Goal: Task Accomplishment & Management: Complete application form

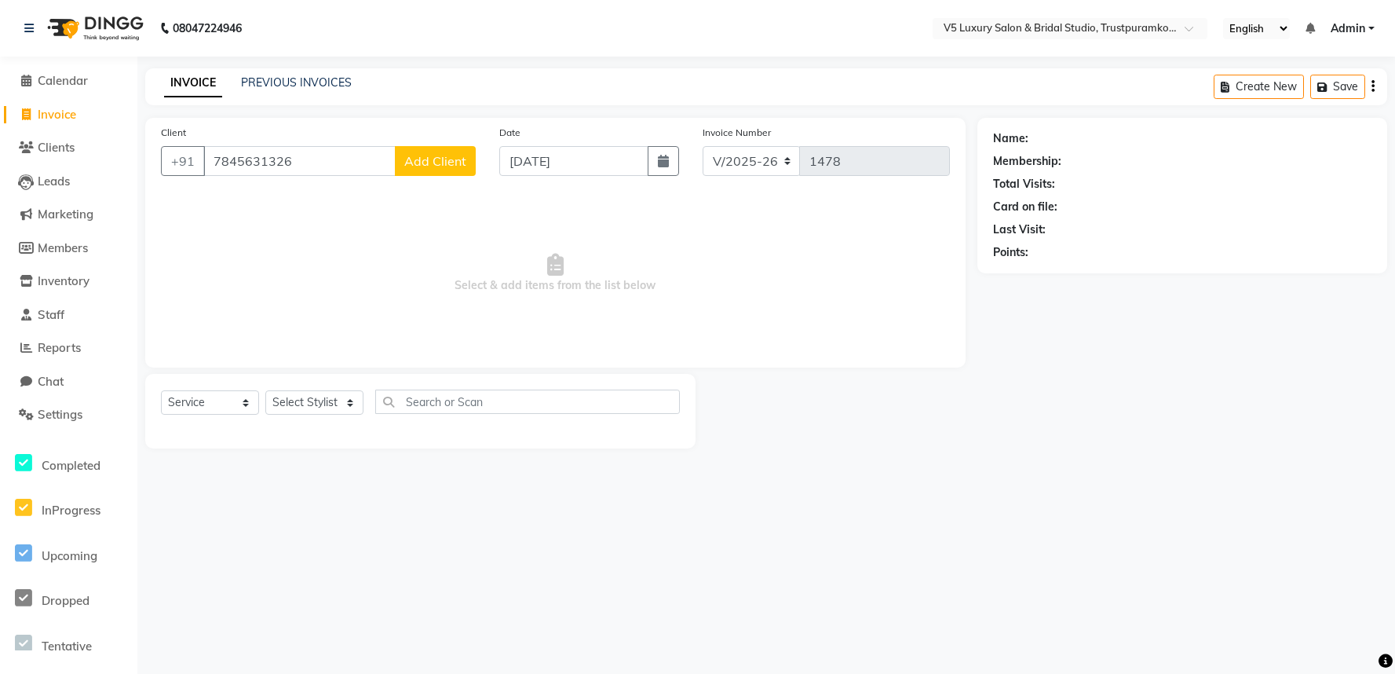
select select "7993"
select select "service"
click at [356, 178] on div "Client [PHONE_NUMBER] Add Client" at bounding box center [318, 156] width 338 height 64
click at [363, 155] on input "7845631326" at bounding box center [299, 161] width 192 height 30
type input "7"
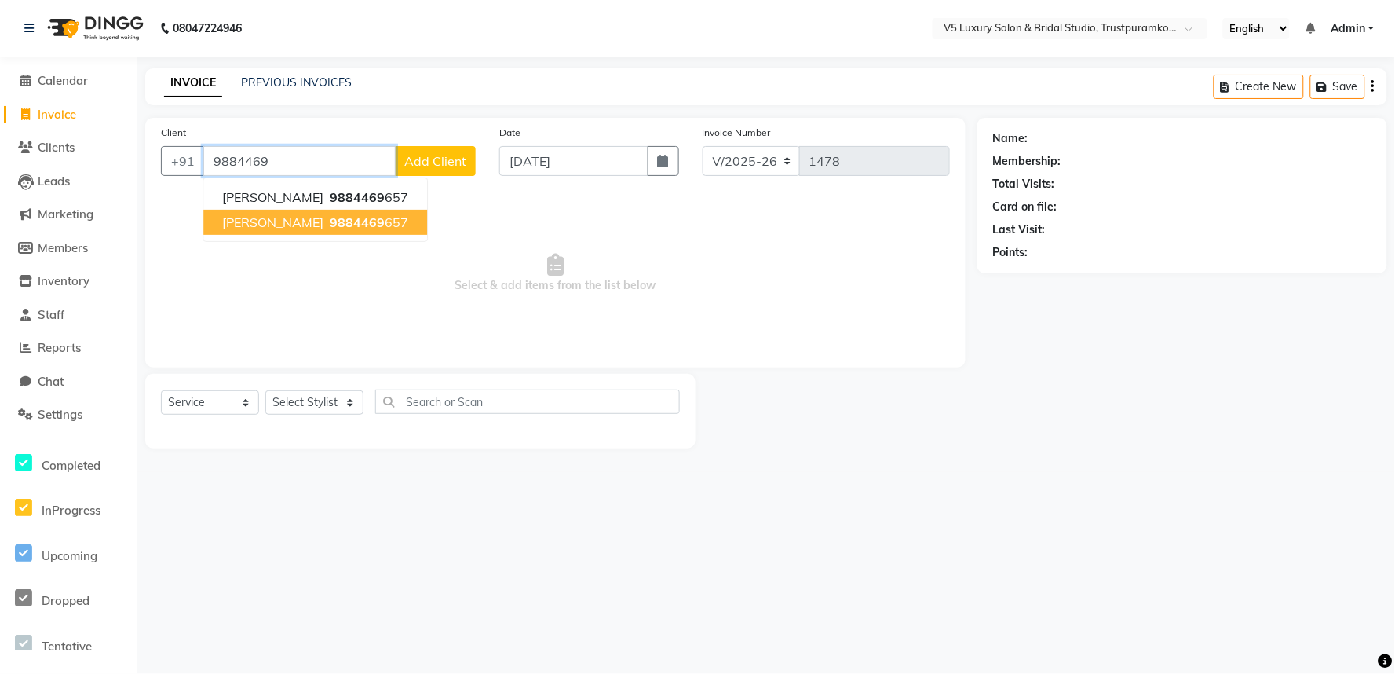
click at [320, 213] on button "[PERSON_NAME] 9884469 657" at bounding box center [315, 222] width 224 height 25
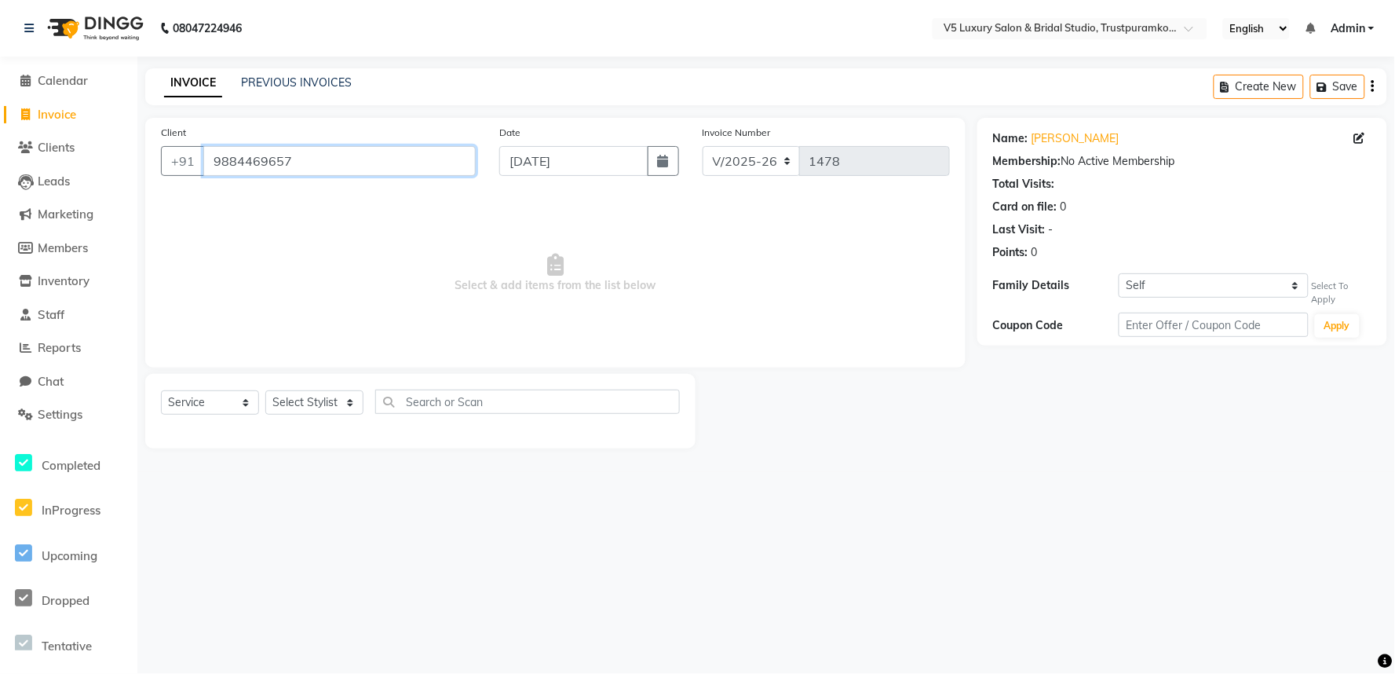
click at [356, 155] on input "9884469657" at bounding box center [339, 161] width 272 height 30
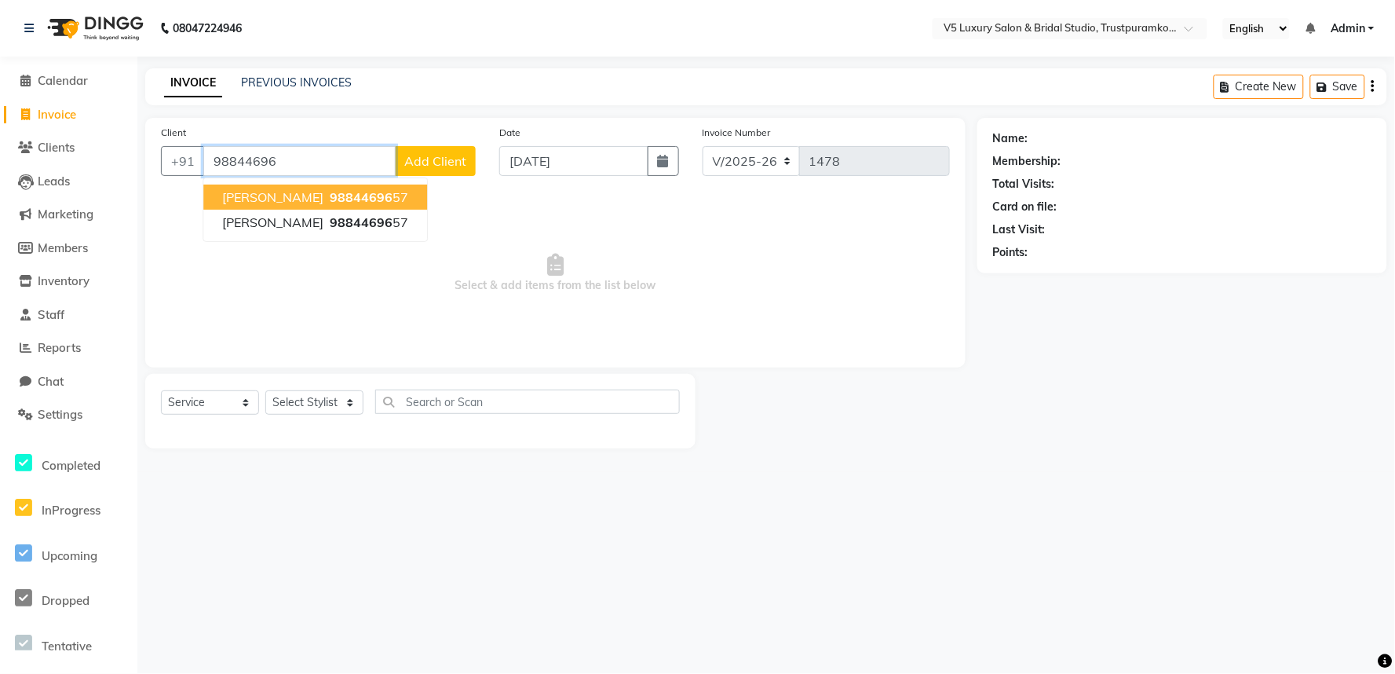
click at [330, 199] on span "98844696" at bounding box center [361, 197] width 63 height 16
type input "9884469657"
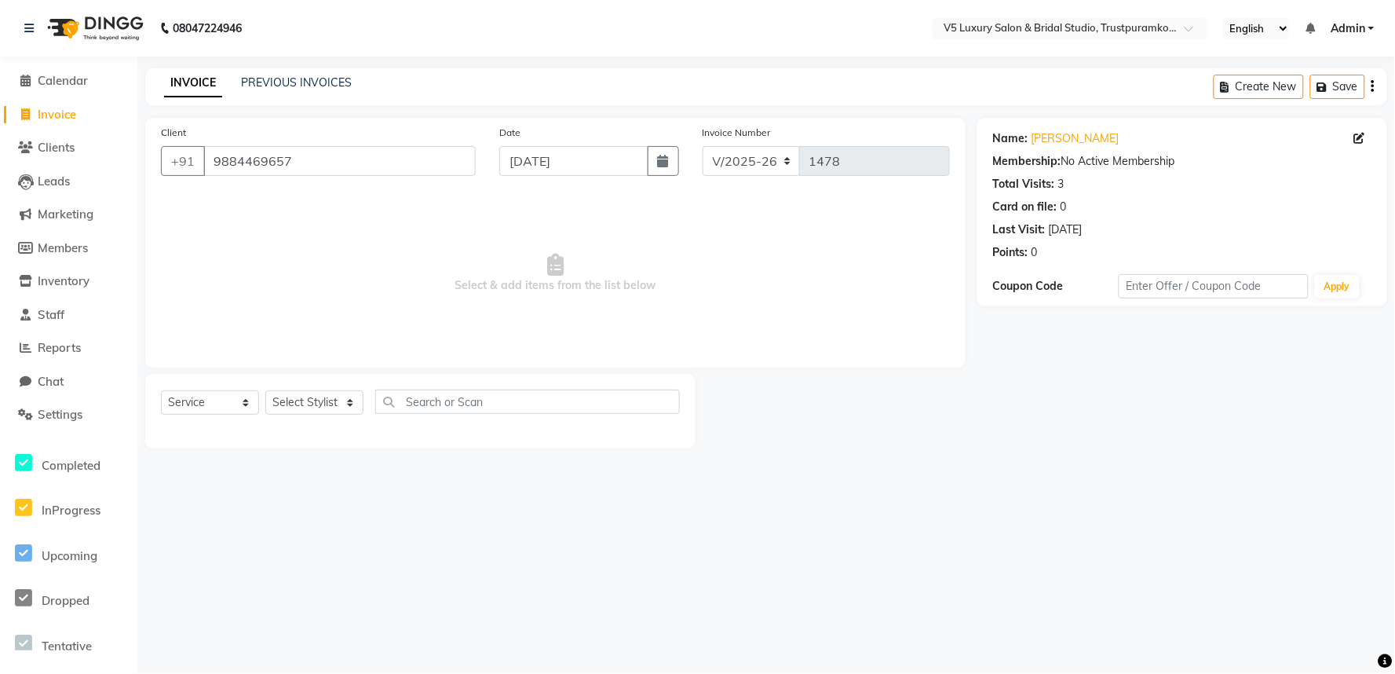
click at [1083, 231] on div "[DATE]" at bounding box center [1066, 229] width 34 height 16
click at [1046, 137] on link "[PERSON_NAME]" at bounding box center [1076, 138] width 88 height 16
click at [464, 403] on input "text" at bounding box center [527, 401] width 305 height 24
click at [315, 401] on select "Select Stylist [PERSON_NAME] [PERSON_NAME] [DATE] [PERSON_NAME]" at bounding box center [314, 402] width 98 height 24
select select "72642"
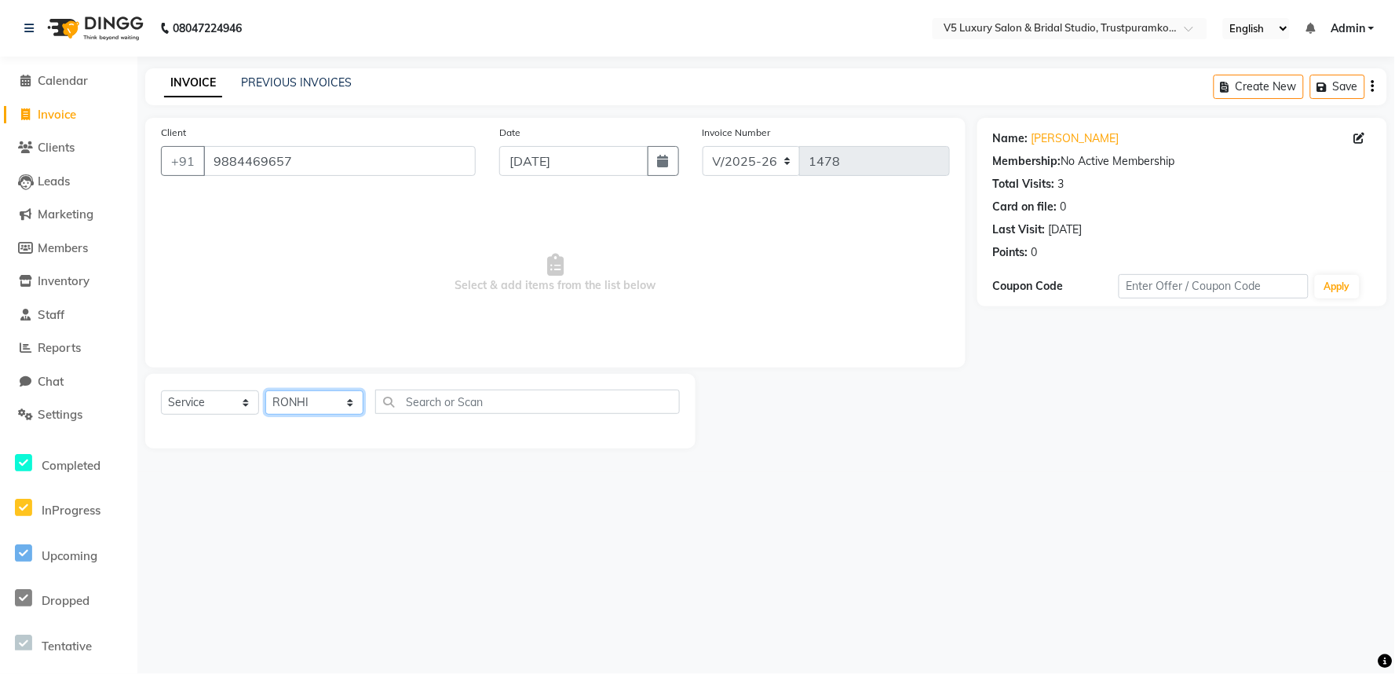
click at [265, 391] on select "Select Stylist [PERSON_NAME] [PERSON_NAME] [DATE] [PERSON_NAME]" at bounding box center [314, 402] width 98 height 24
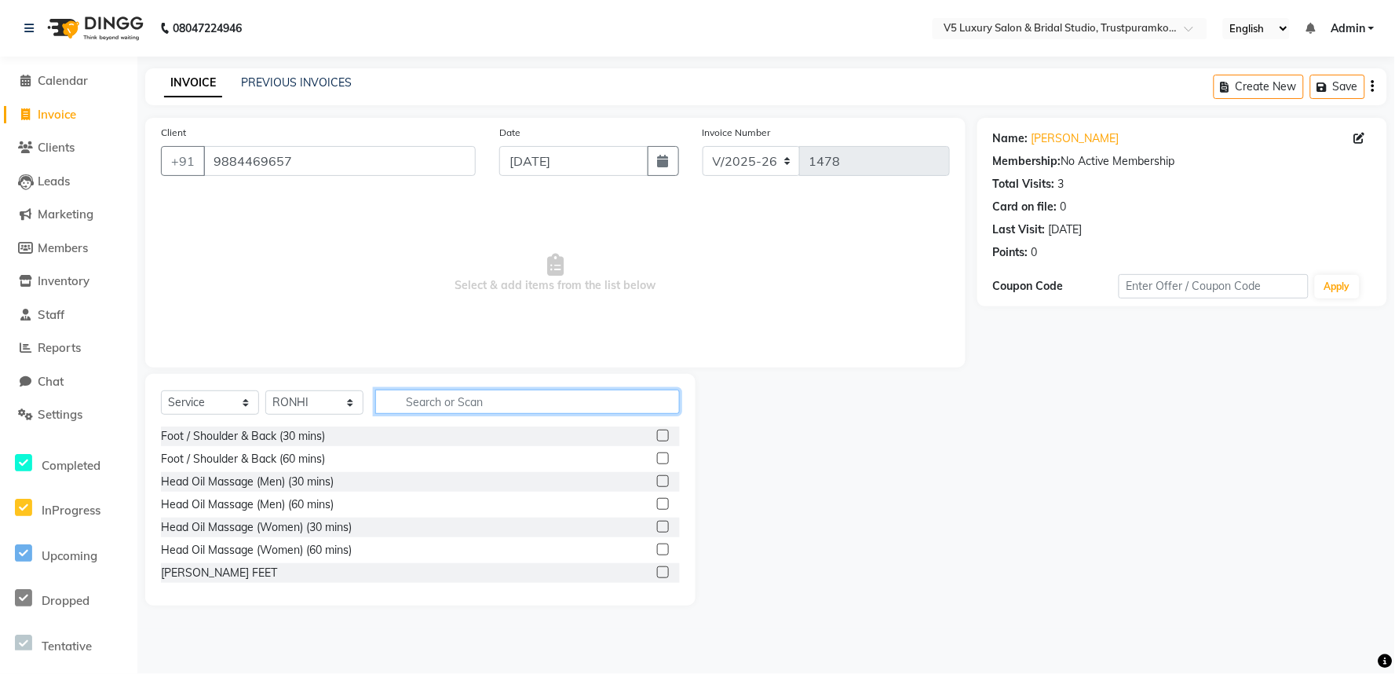
click at [575, 398] on input "text" at bounding box center [527, 401] width 305 height 24
click at [316, 162] on input "9884469657" at bounding box center [339, 161] width 272 height 30
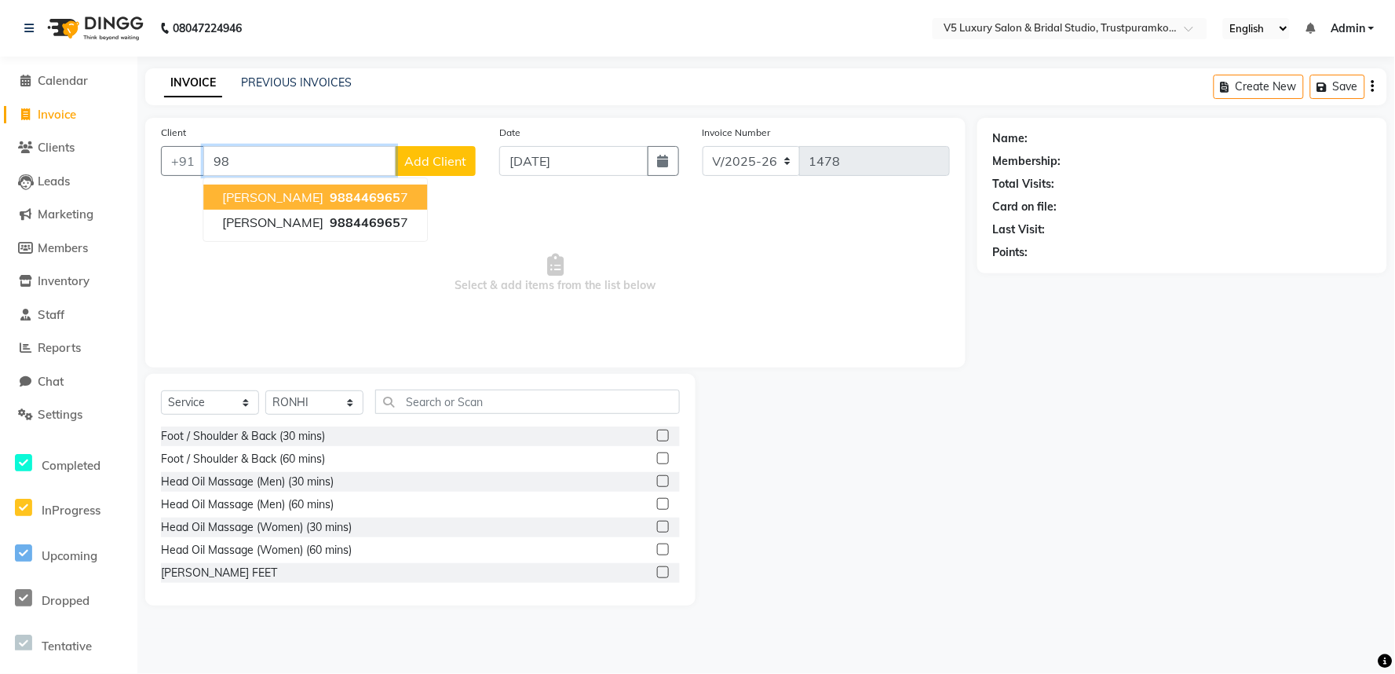
type input "9"
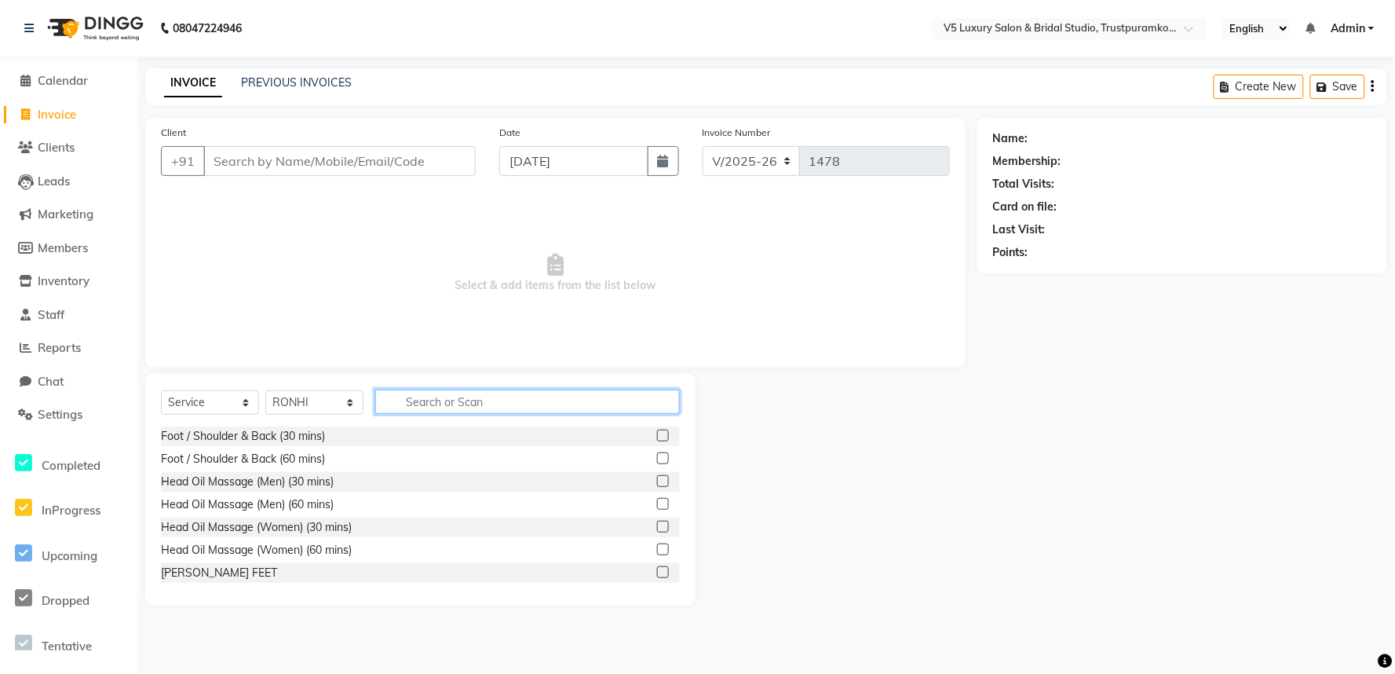
click at [445, 395] on input "text" at bounding box center [527, 401] width 305 height 24
type input "fu"
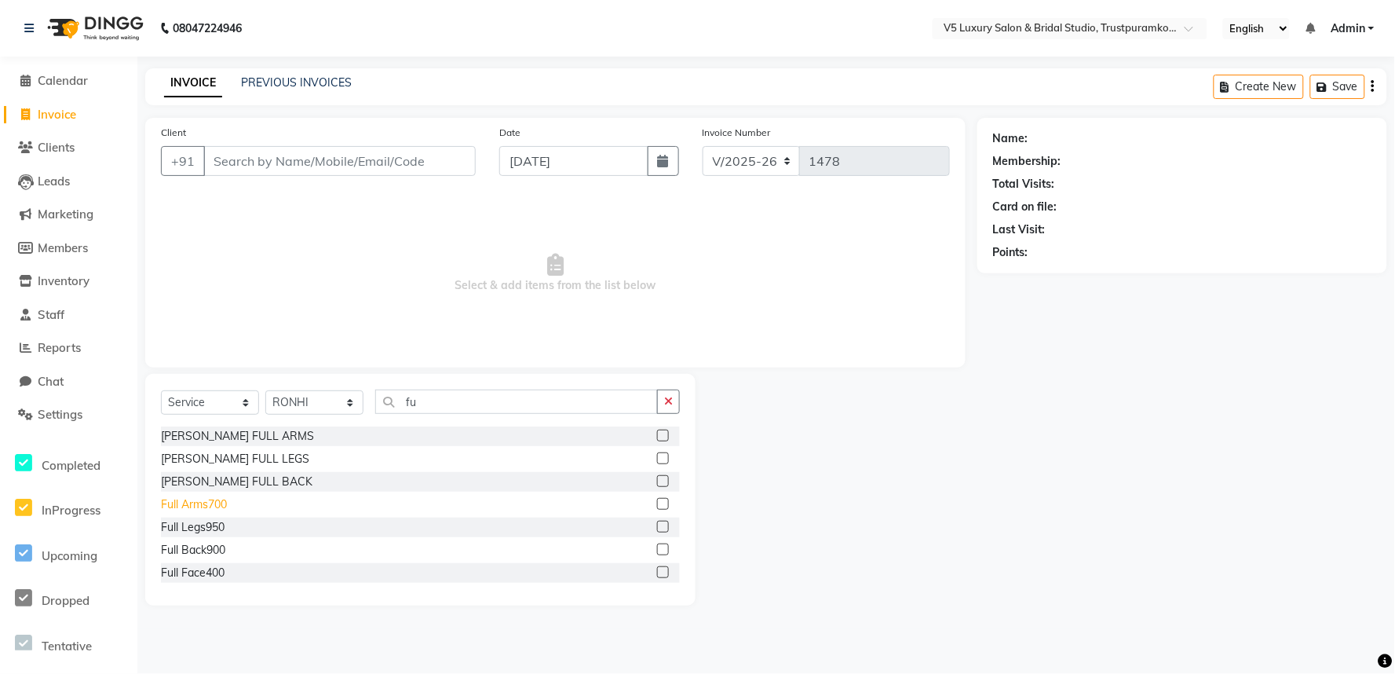
click at [206, 508] on div "Full Arms700" at bounding box center [194, 504] width 66 height 16
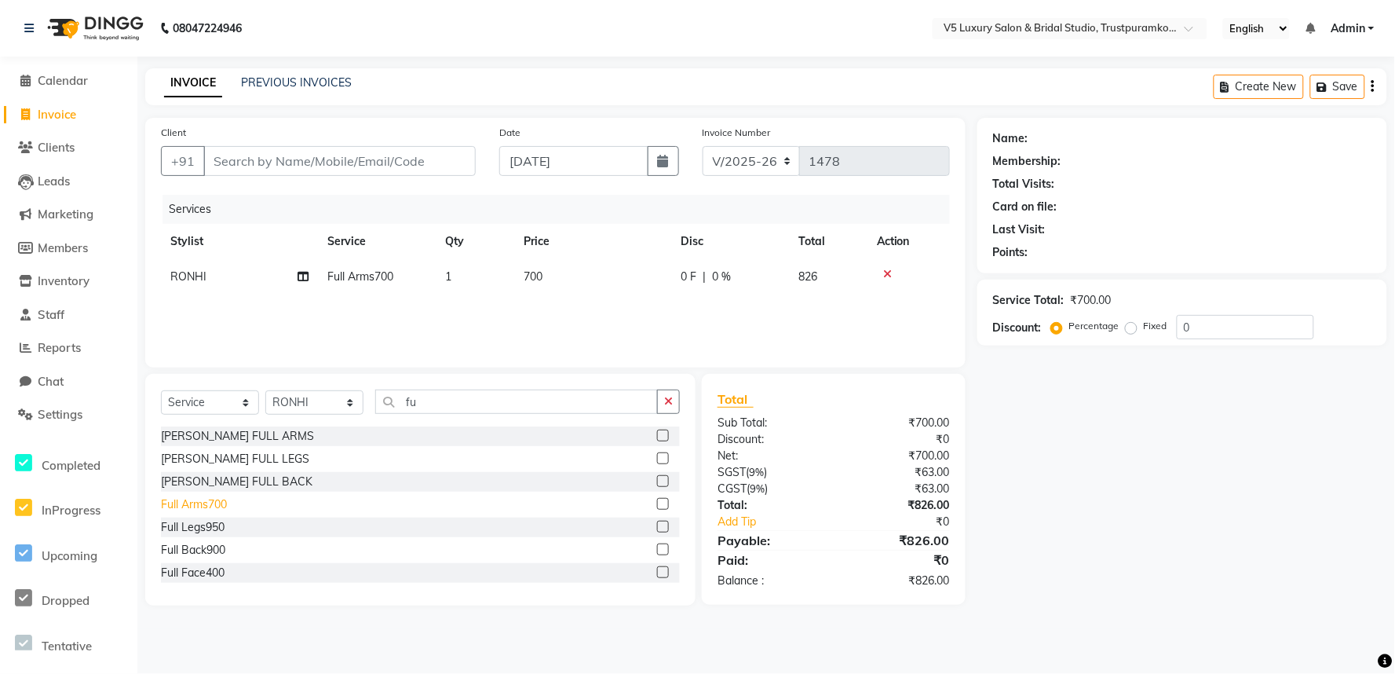
click at [206, 510] on div "Full Arms700" at bounding box center [194, 504] width 66 height 16
checkbox input "false"
click at [888, 305] on icon at bounding box center [887, 309] width 9 height 11
click at [489, 406] on input "fu" at bounding box center [516, 401] width 283 height 24
type input "f"
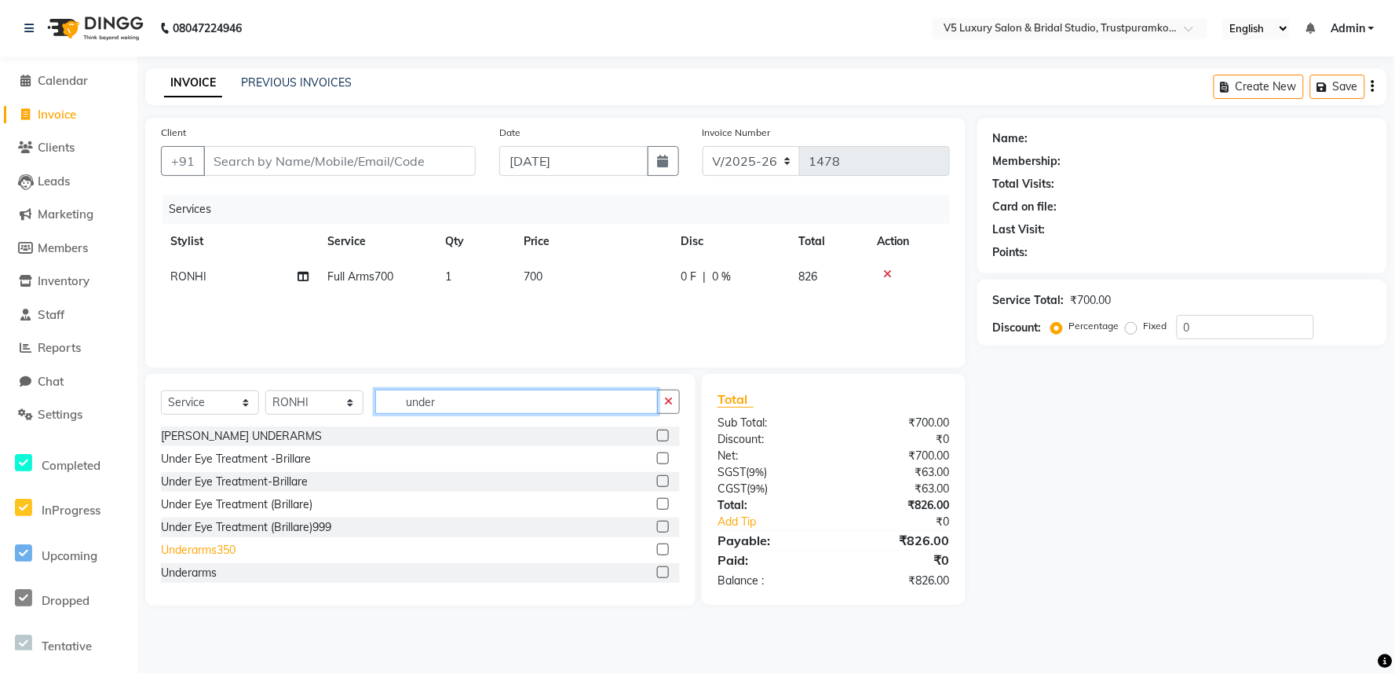
type input "under"
click at [207, 553] on div "Underarms350" at bounding box center [198, 550] width 75 height 16
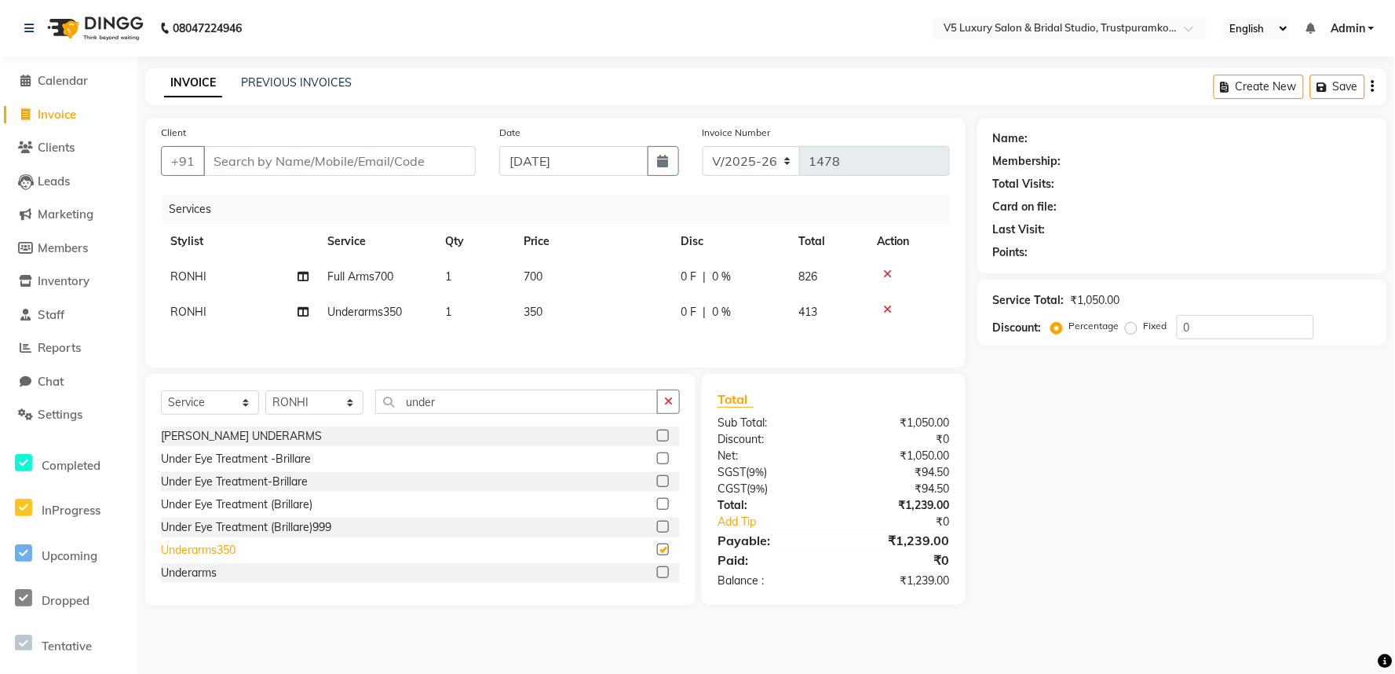
checkbox input "false"
click at [492, 411] on input "under" at bounding box center [516, 401] width 283 height 24
type input "u"
type input "ey"
click at [217, 554] on div "Eyebrows80" at bounding box center [192, 550] width 62 height 16
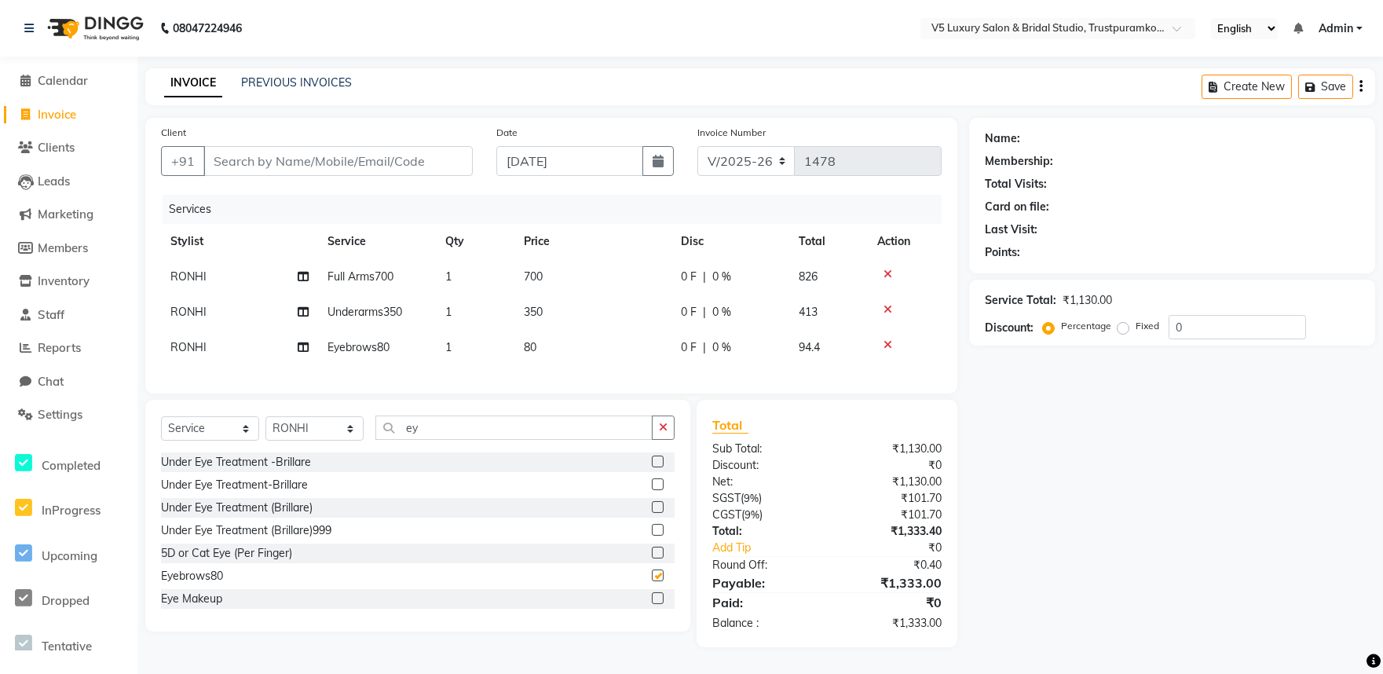
checkbox input "false"
click at [461, 344] on td "1" at bounding box center [475, 347] width 79 height 35
select select "72642"
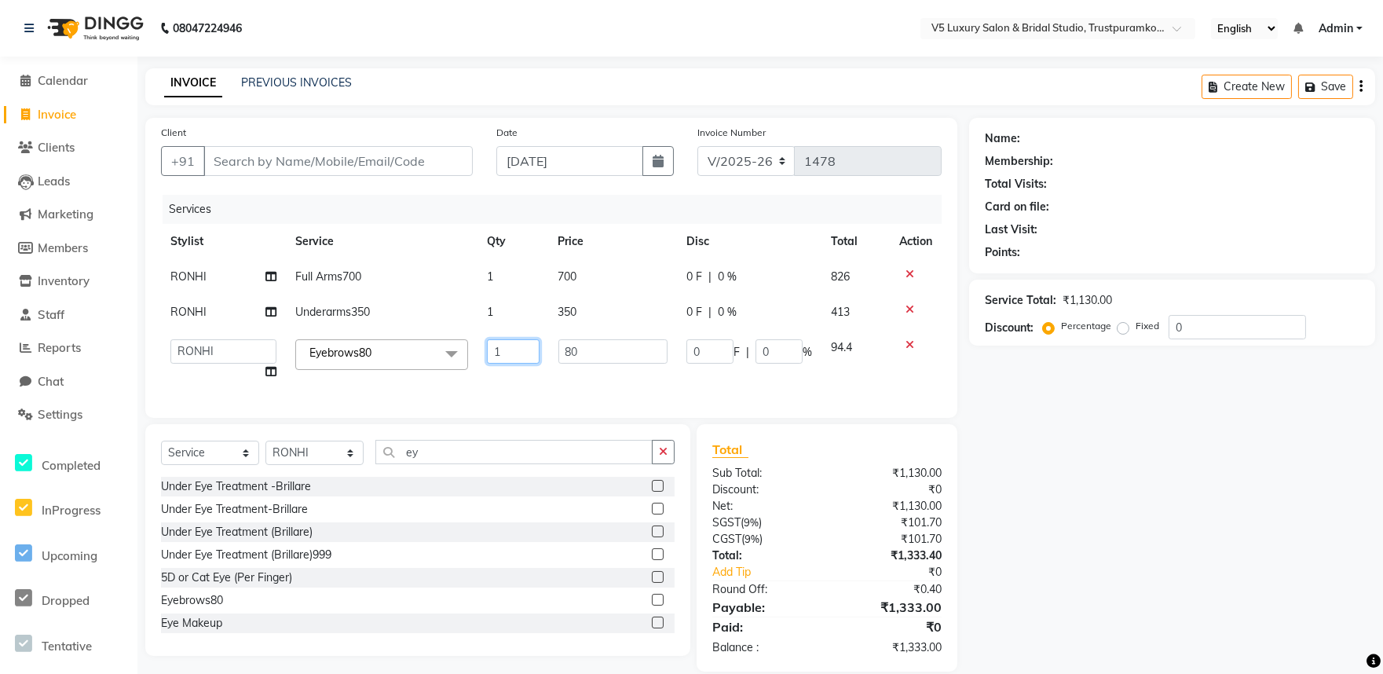
click at [511, 339] on input "1" at bounding box center [513, 351] width 52 height 24
type input "2"
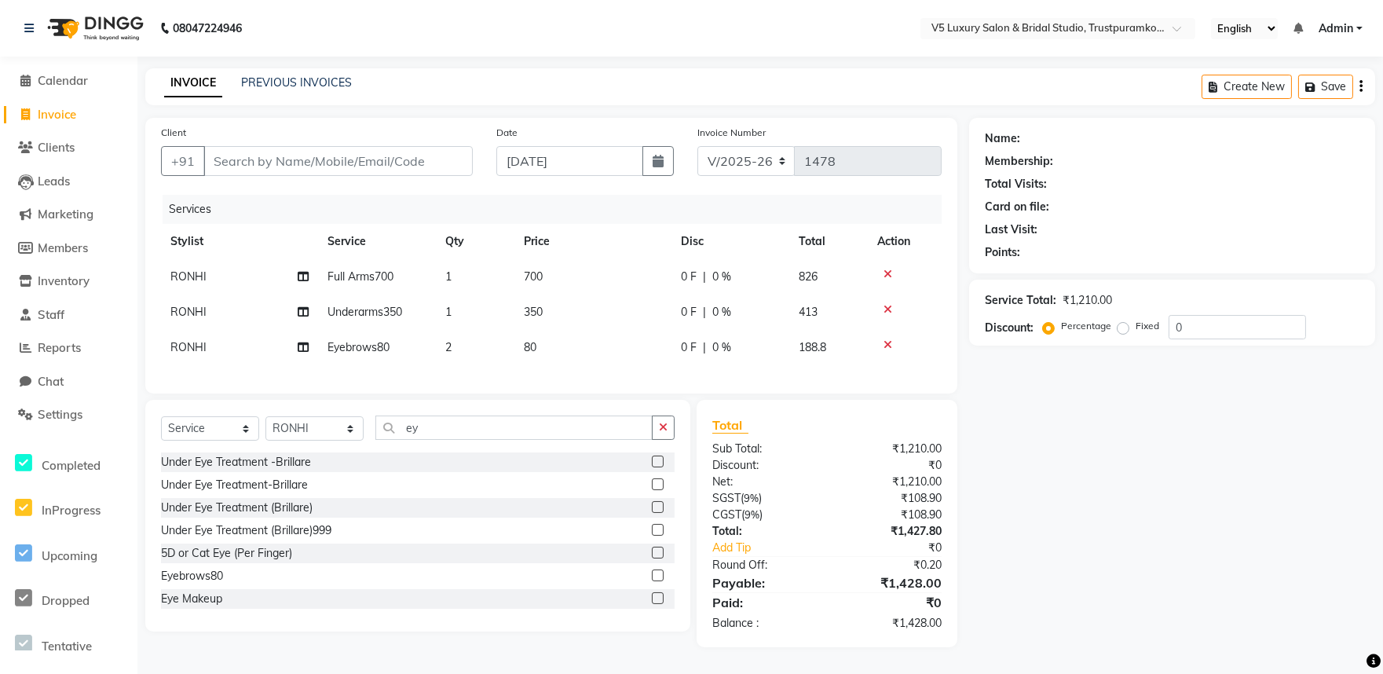
click at [547, 342] on td "80" at bounding box center [592, 347] width 157 height 35
select select "72642"
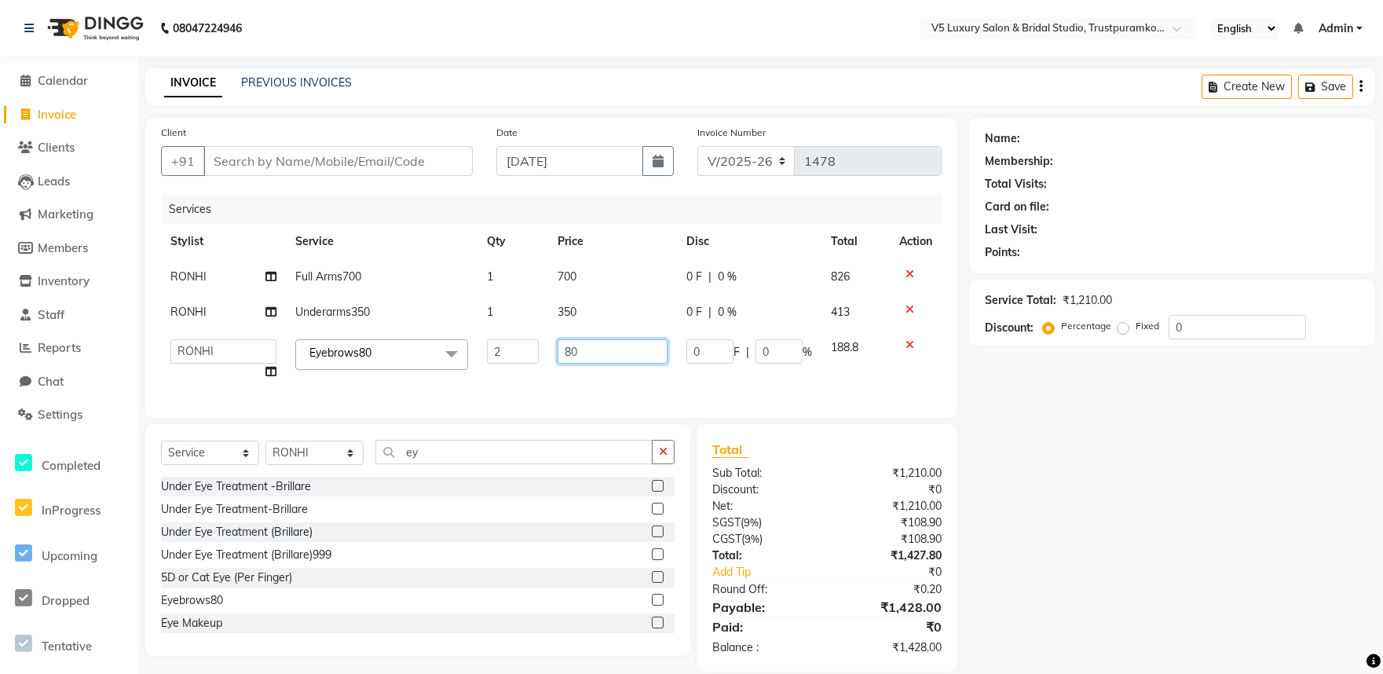
drag, startPoint x: 572, startPoint y: 341, endPoint x: 597, endPoint y: 345, distance: 25.6
click at [591, 344] on input "80" at bounding box center [613, 351] width 110 height 24
click at [598, 345] on input "80" at bounding box center [613, 351] width 110 height 24
type input "8"
type input "45"
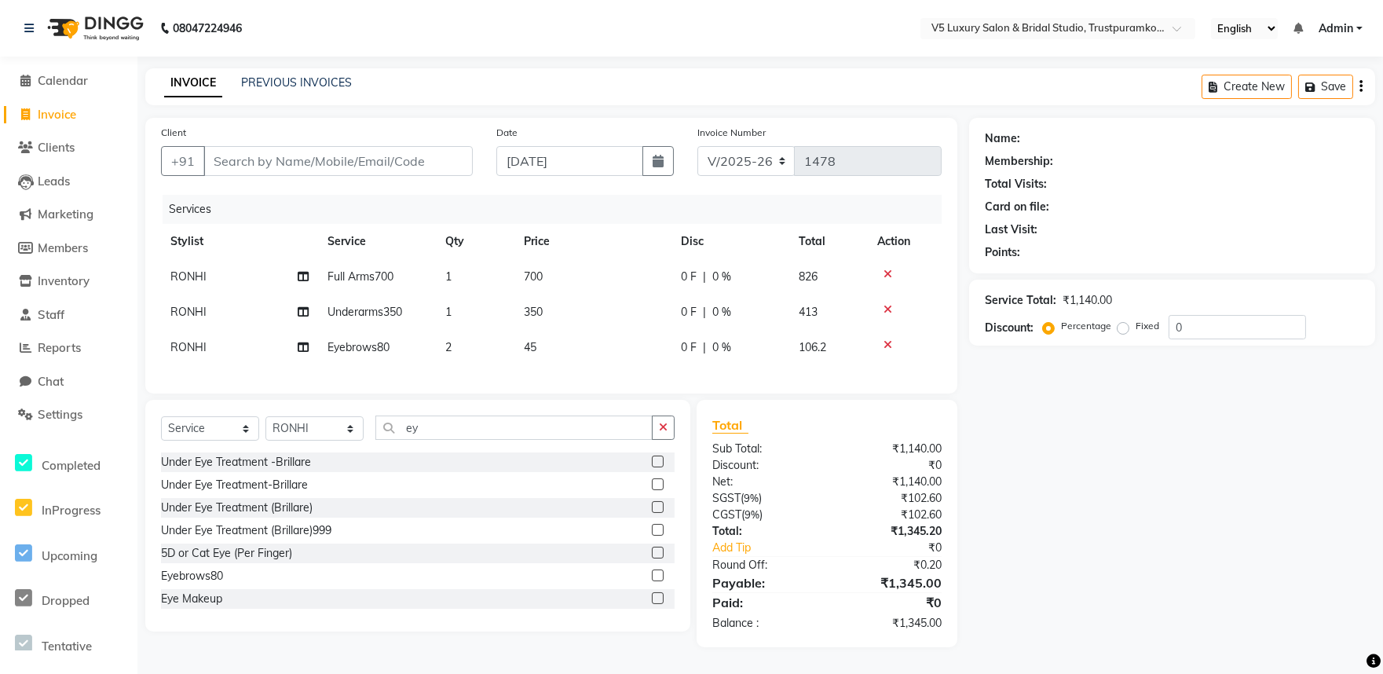
click at [607, 311] on td "350" at bounding box center [592, 311] width 157 height 35
select select "72642"
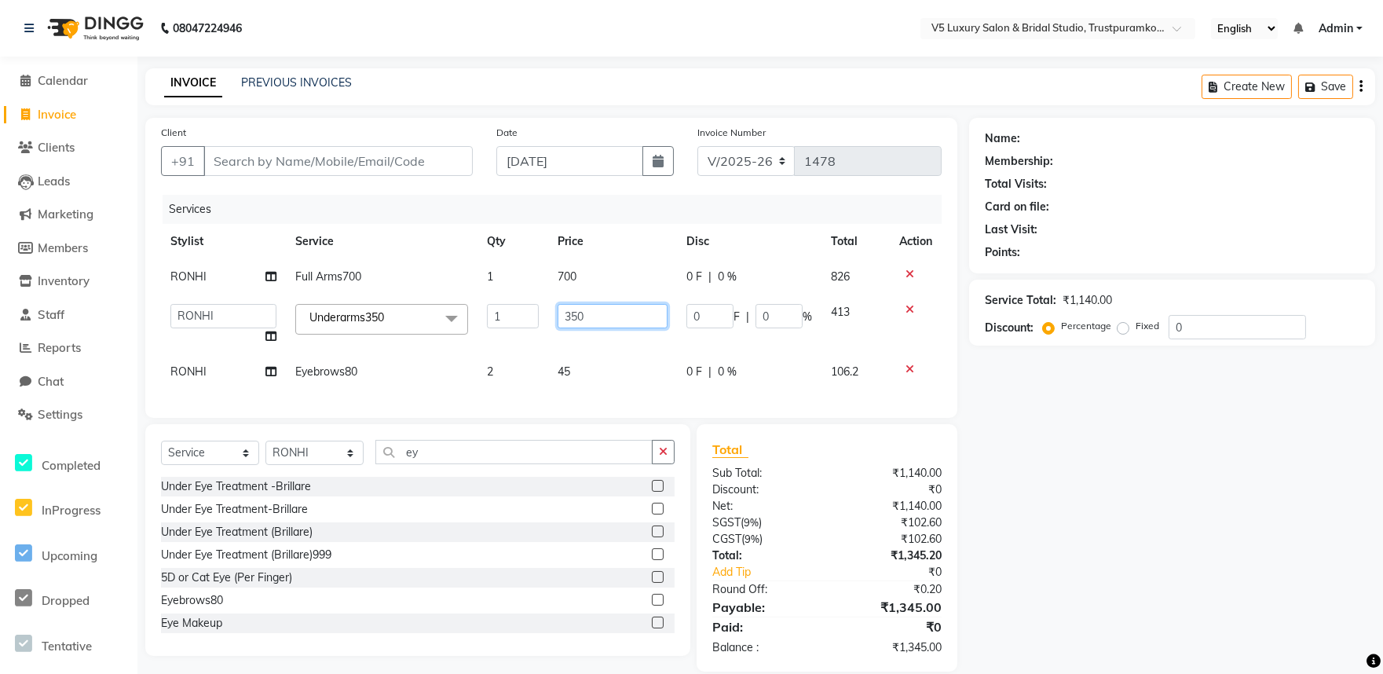
click at [613, 309] on input "350" at bounding box center [613, 316] width 110 height 24
type input "3"
type input "150"
click at [594, 273] on td "700" at bounding box center [612, 276] width 129 height 35
select select "72642"
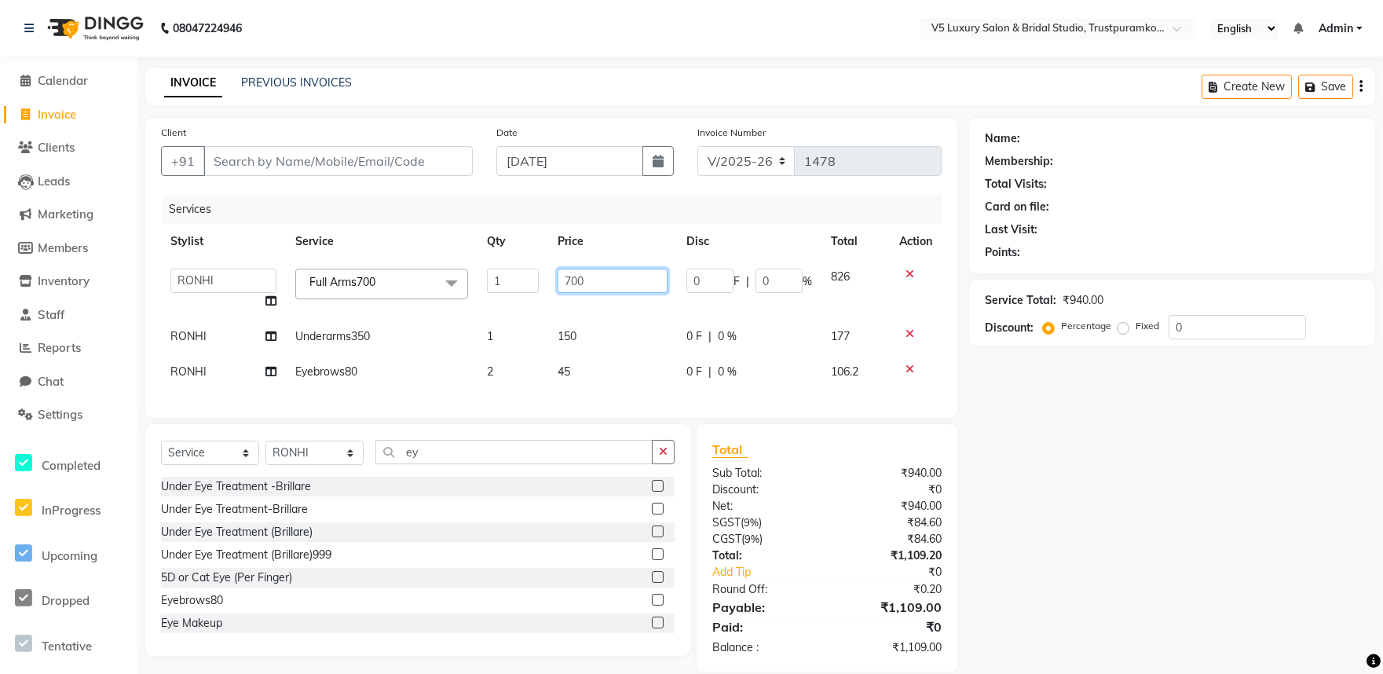
click at [594, 273] on input "700" at bounding box center [613, 281] width 110 height 24
type input "7"
type input "415"
click at [600, 377] on div "Services Stylist Service Qty Price Disc Total Action [PERSON_NAME] [PERSON_NAME…" at bounding box center [551, 298] width 781 height 207
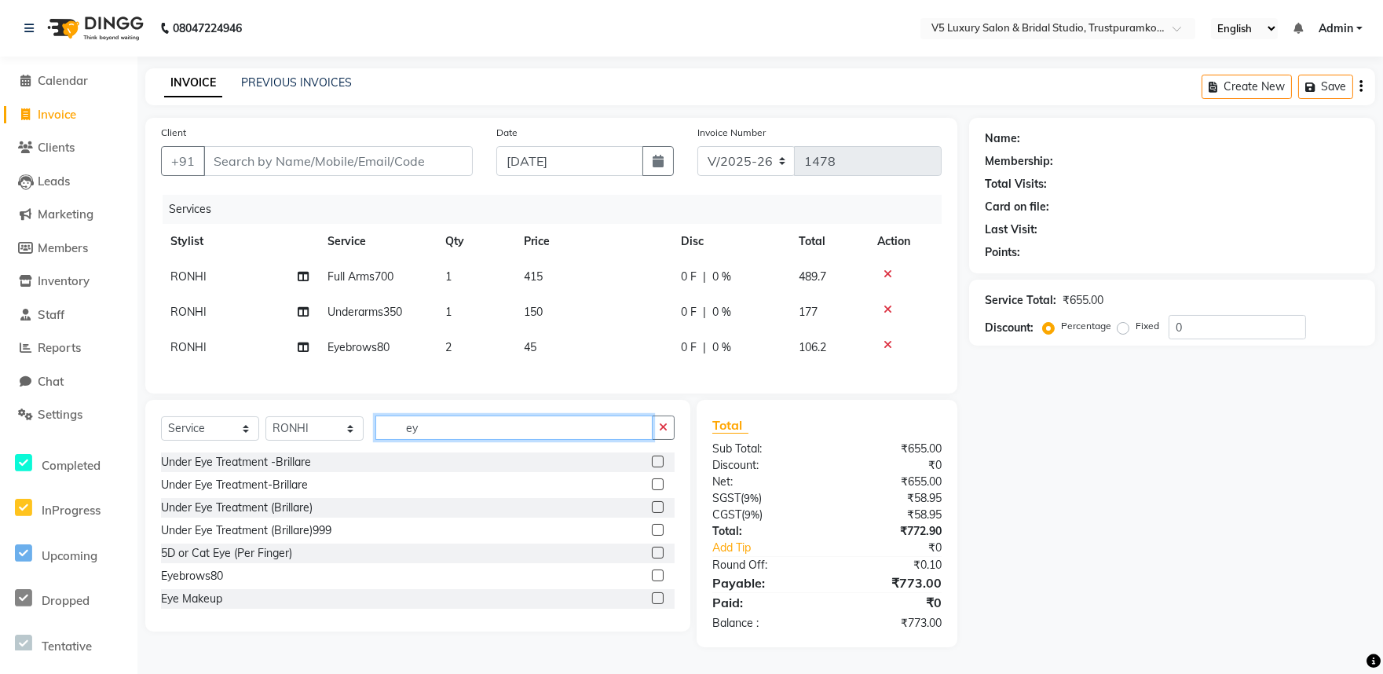
click at [563, 437] on input "ey" at bounding box center [513, 427] width 277 height 24
type input "e"
type input "fri"
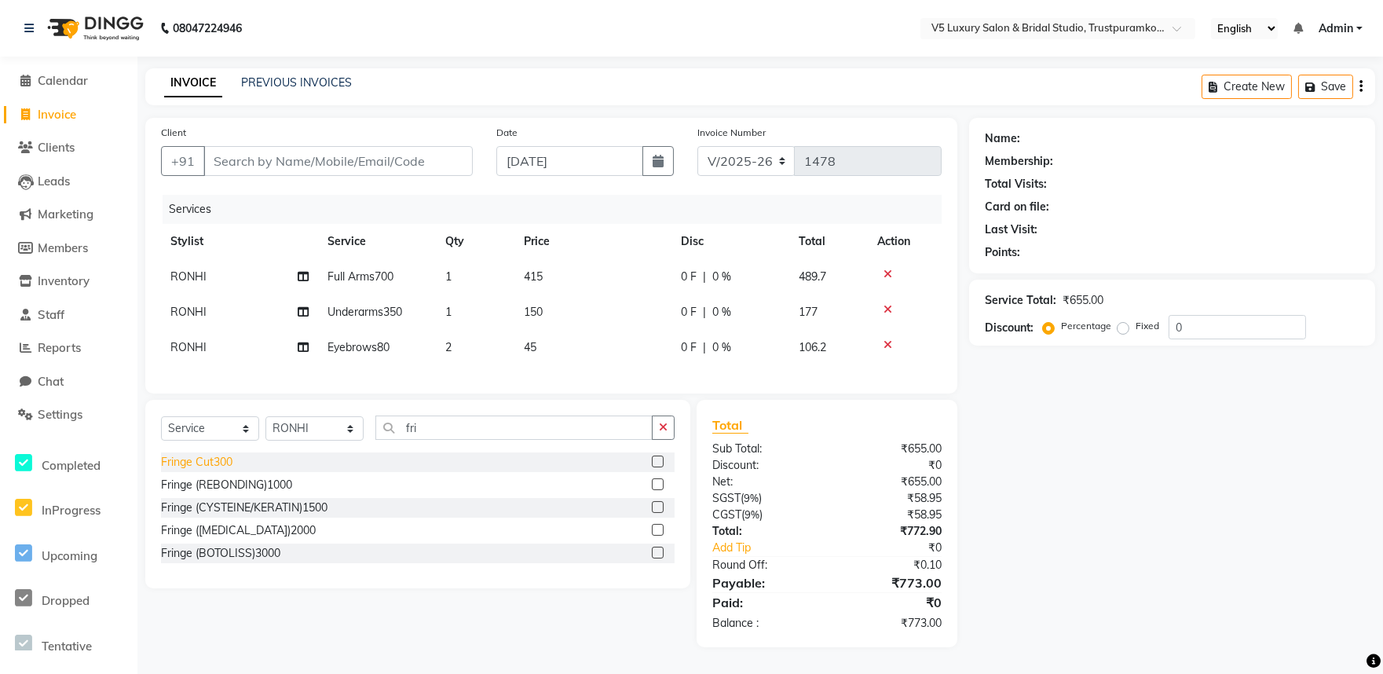
click at [207, 470] on div "Fringe Cut300" at bounding box center [196, 462] width 71 height 16
checkbox input "false"
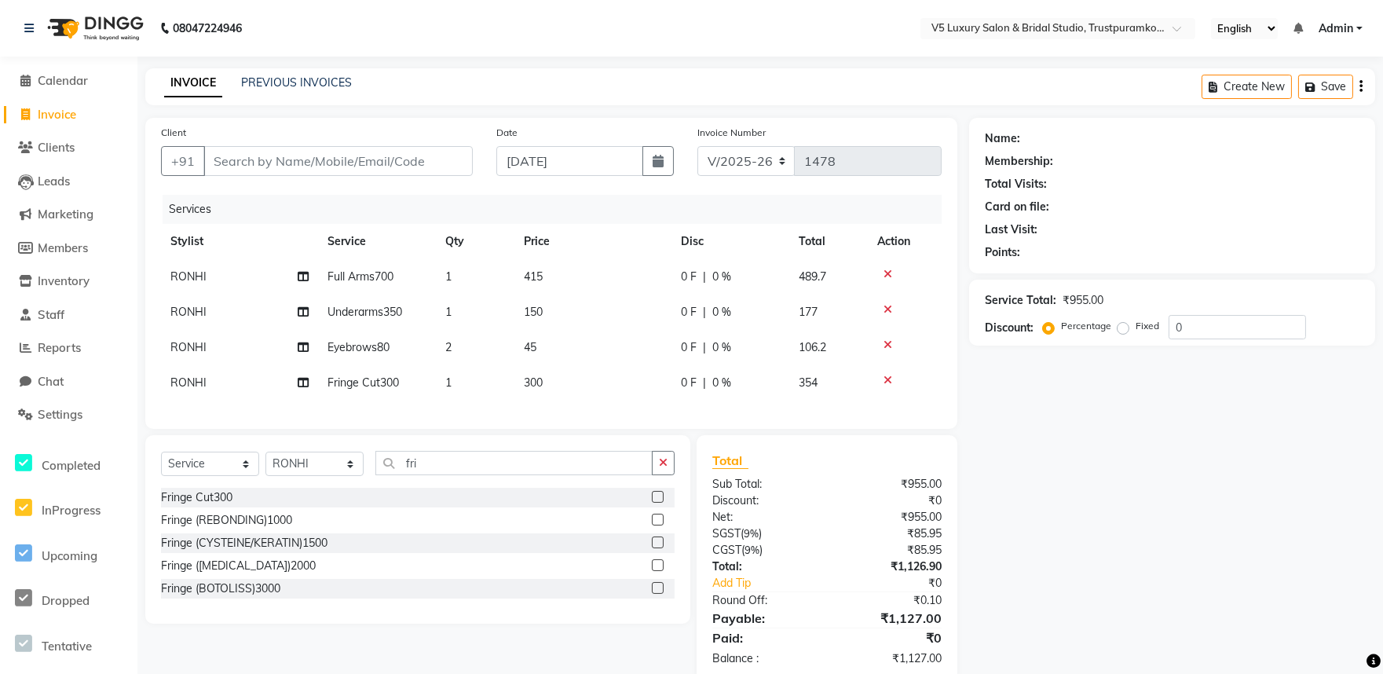
click at [566, 379] on td "300" at bounding box center [592, 382] width 157 height 35
select select "72642"
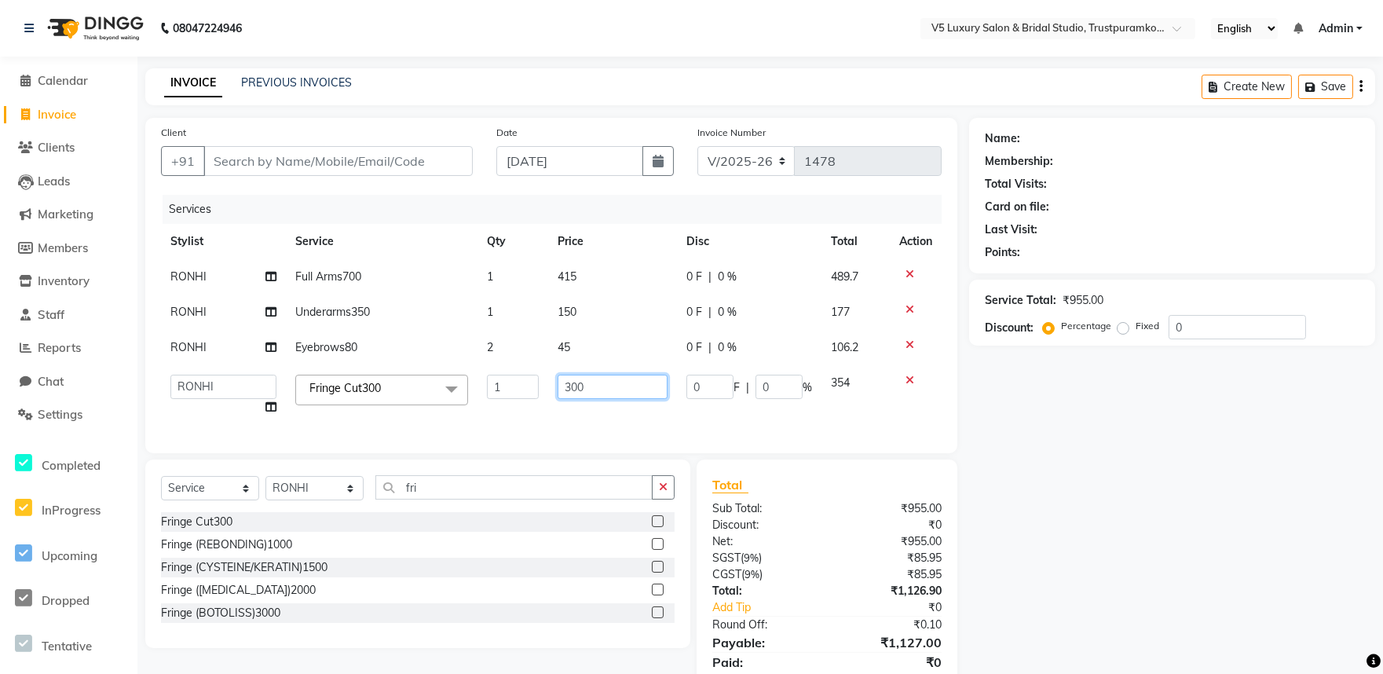
click at [618, 385] on input "300" at bounding box center [613, 387] width 110 height 24
type input "3"
type input "150"
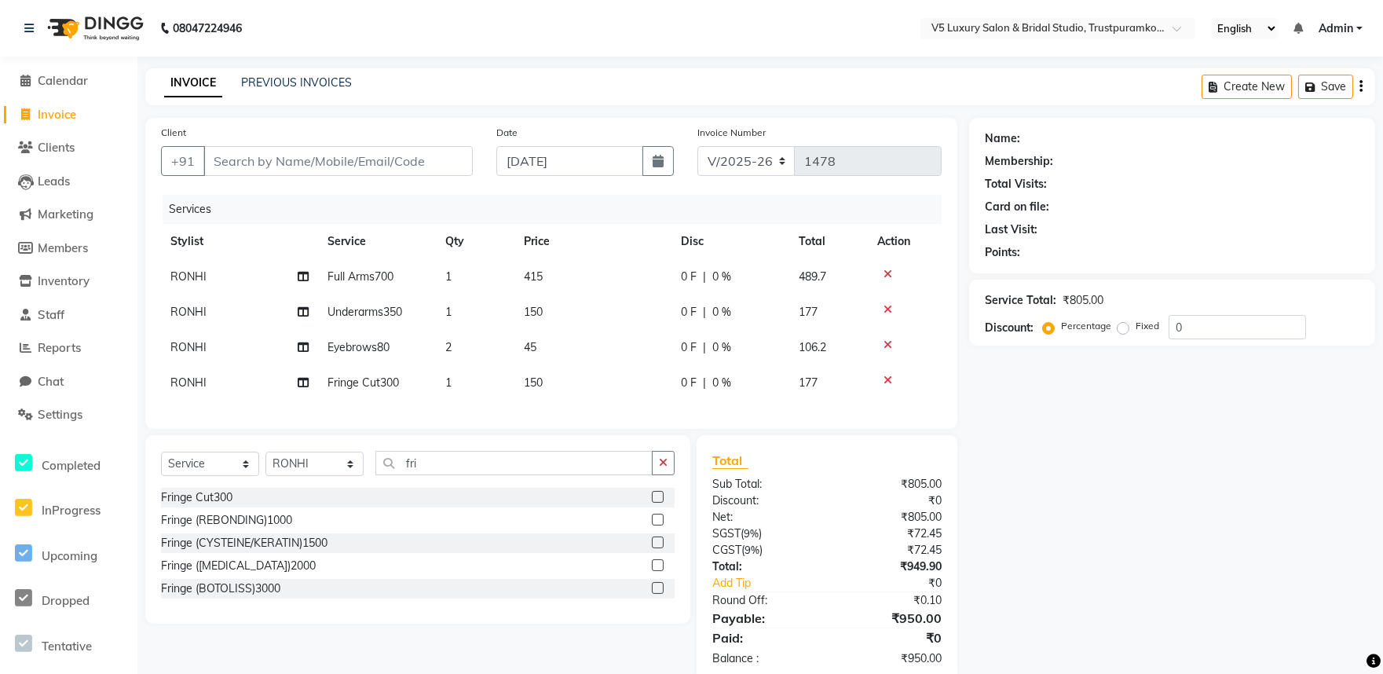
click at [603, 413] on div "Services Stylist Service Qty Price Disc Total Action RONHI Full Arms700 1 415 0…" at bounding box center [551, 304] width 781 height 218
click at [550, 475] on input "fri" at bounding box center [513, 463] width 277 height 24
type input "f"
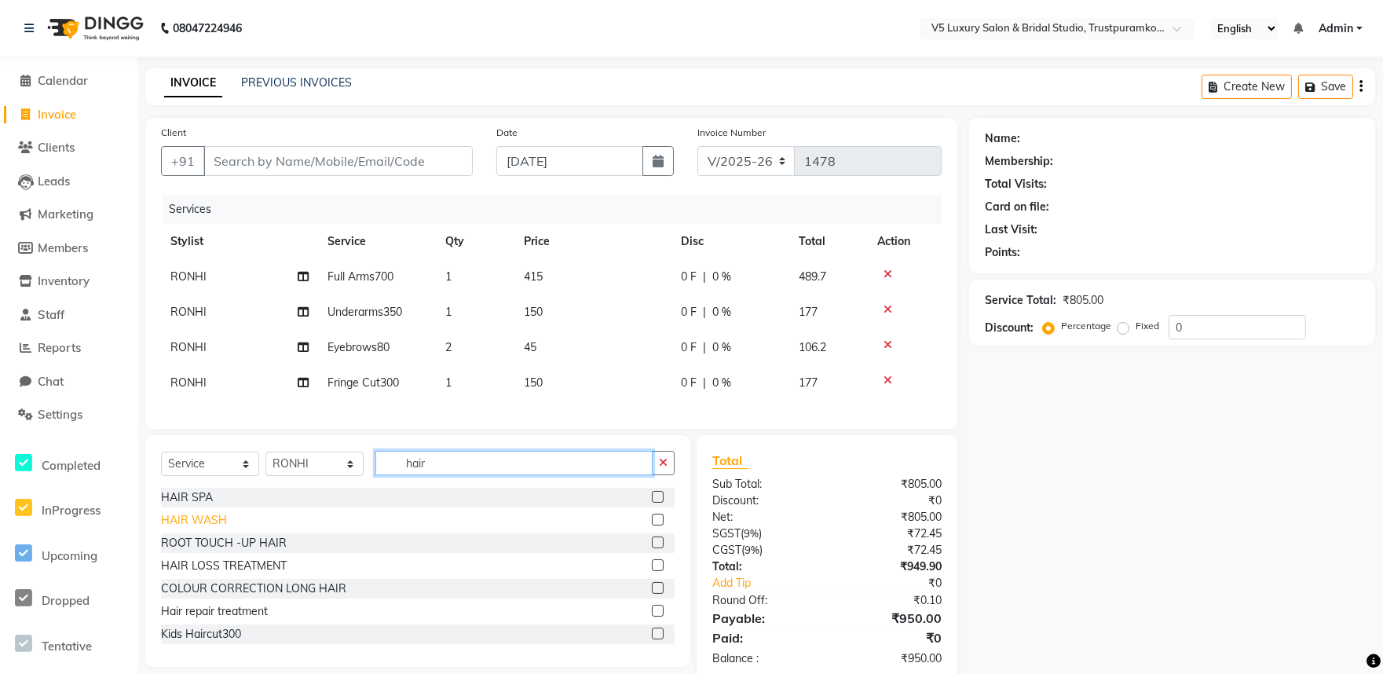
type input "hair"
click at [206, 525] on div "HAIR WASH" at bounding box center [194, 520] width 66 height 16
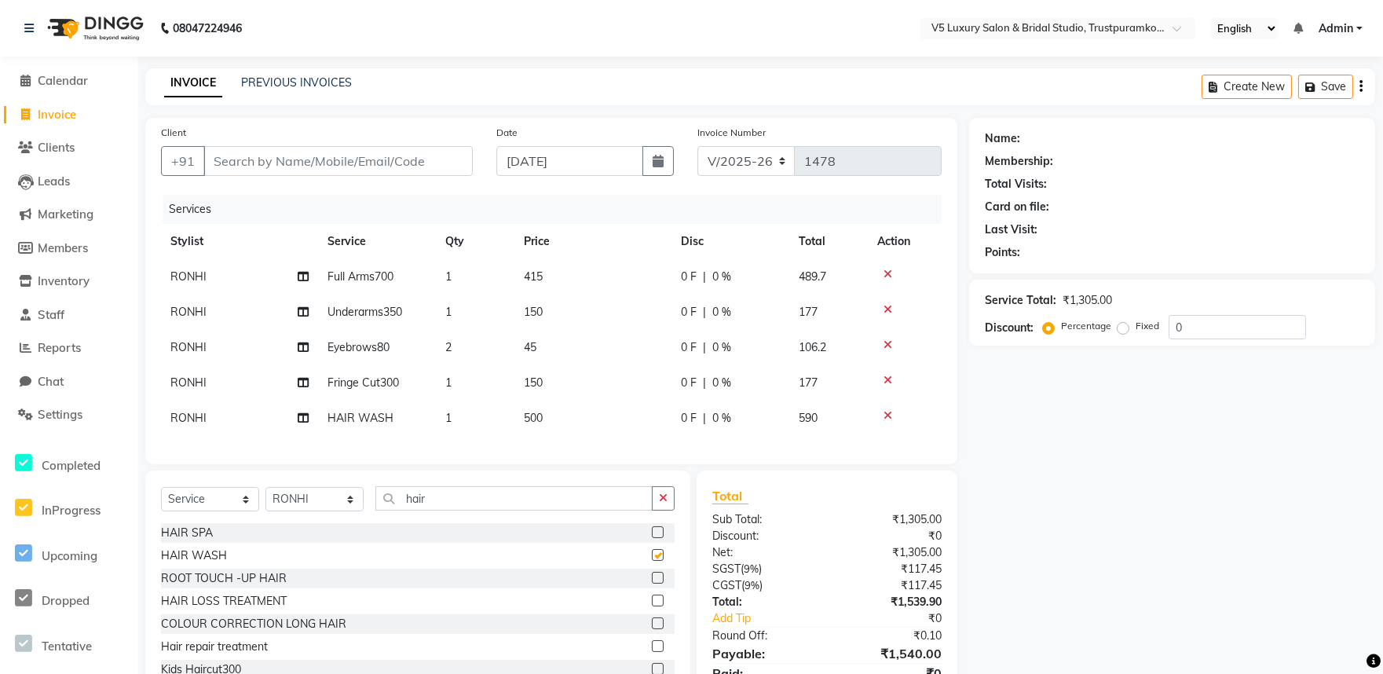
checkbox input "false"
click at [567, 422] on td "500" at bounding box center [592, 417] width 157 height 35
select select "72642"
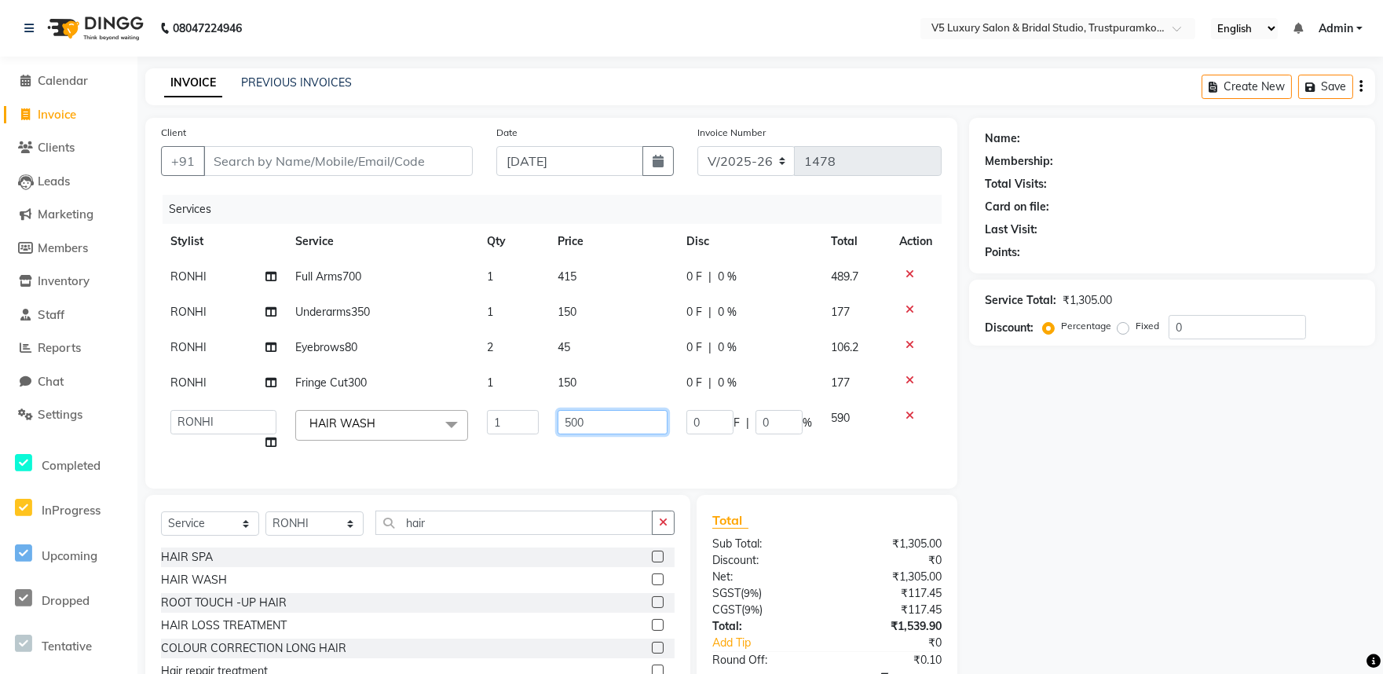
click at [644, 420] on input "500" at bounding box center [613, 422] width 110 height 24
type input "5"
type input "300"
click at [623, 448] on div "Services Stylist Service Qty Price Disc Total Action RONHI Full Arms700 1 415 0…" at bounding box center [551, 334] width 781 height 278
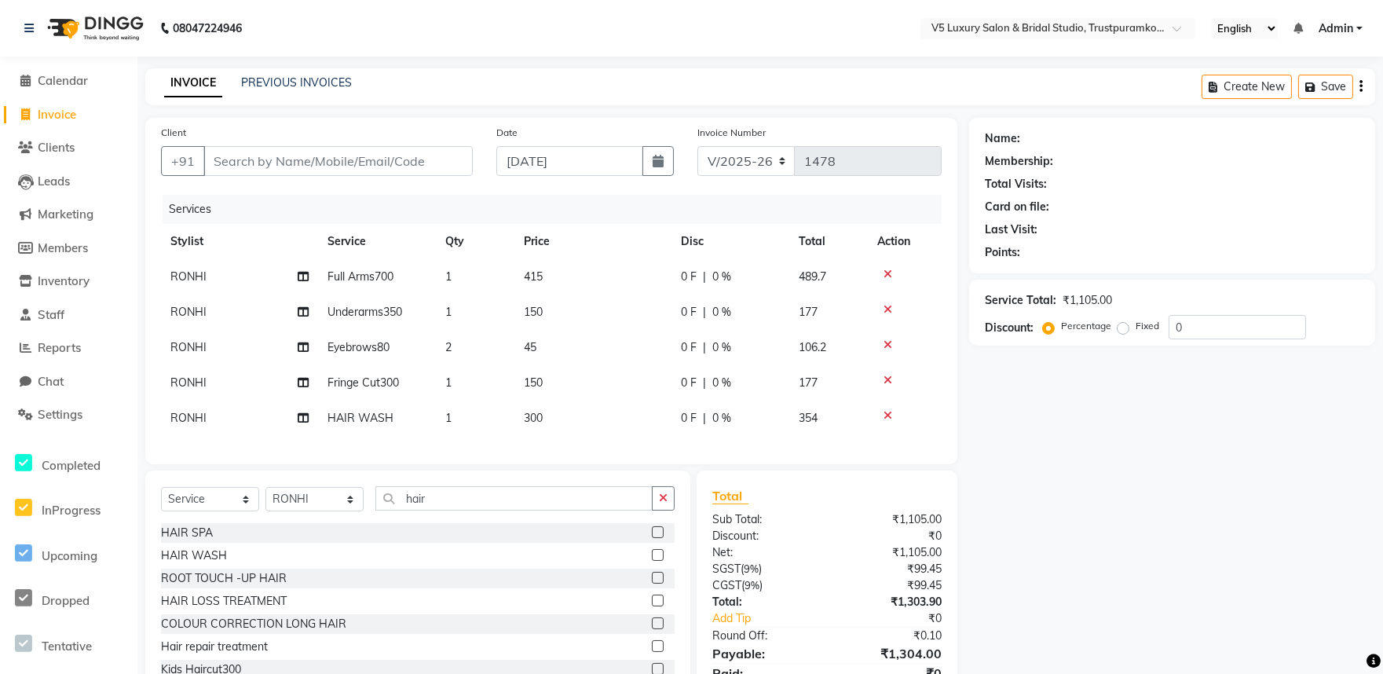
scroll to position [80, 0]
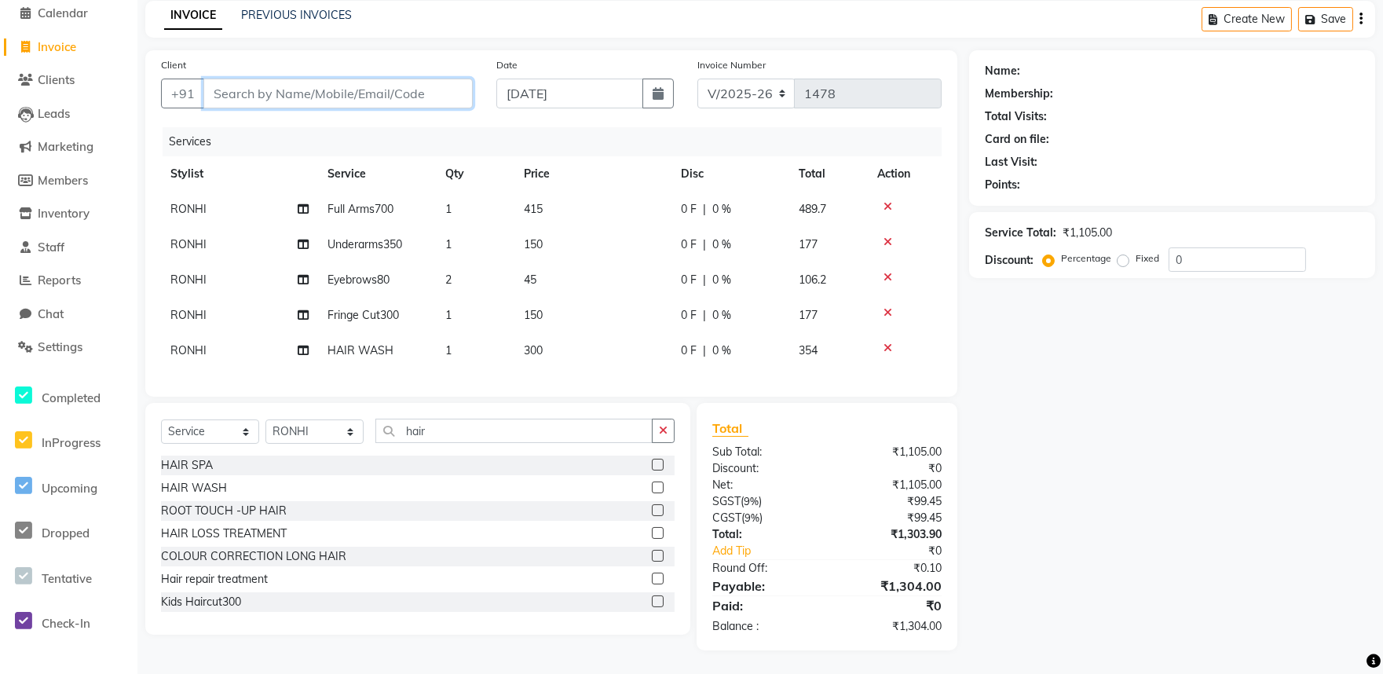
click at [413, 79] on input "Client" at bounding box center [337, 94] width 269 height 30
click at [370, 79] on input "Client" at bounding box center [337, 94] width 269 height 30
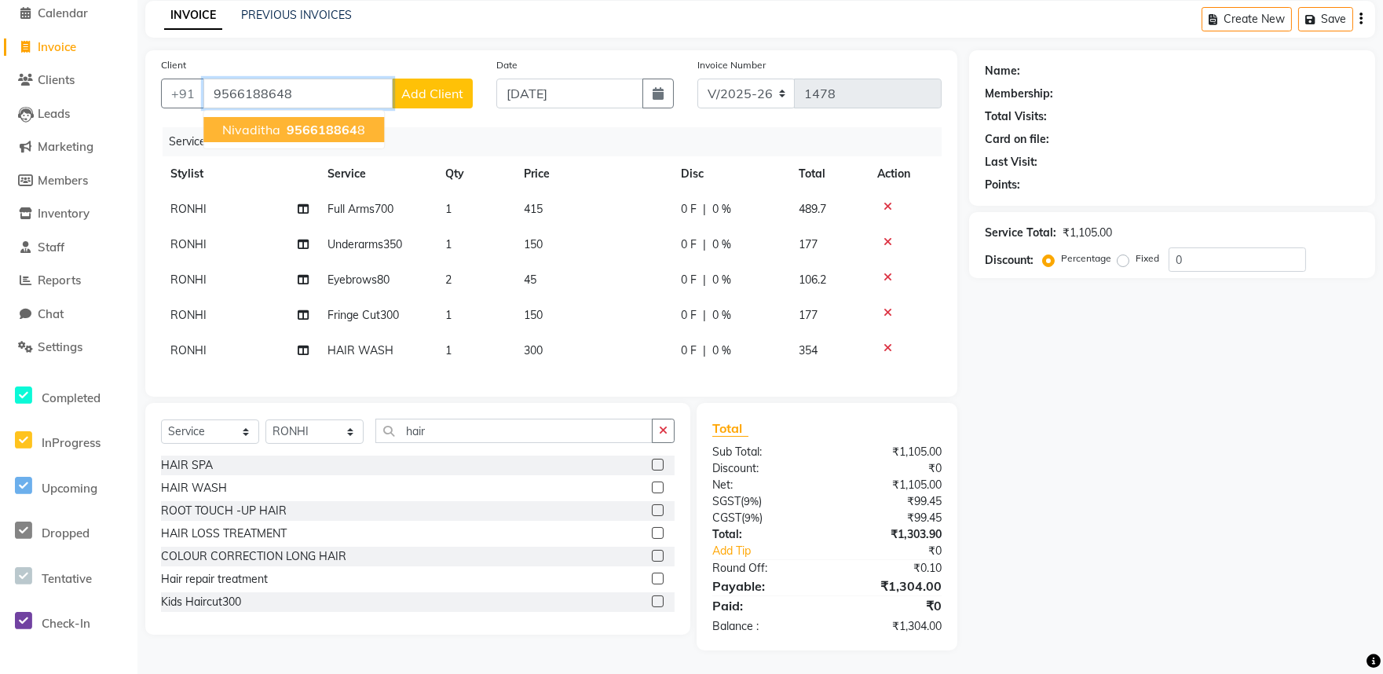
type input "9566188648"
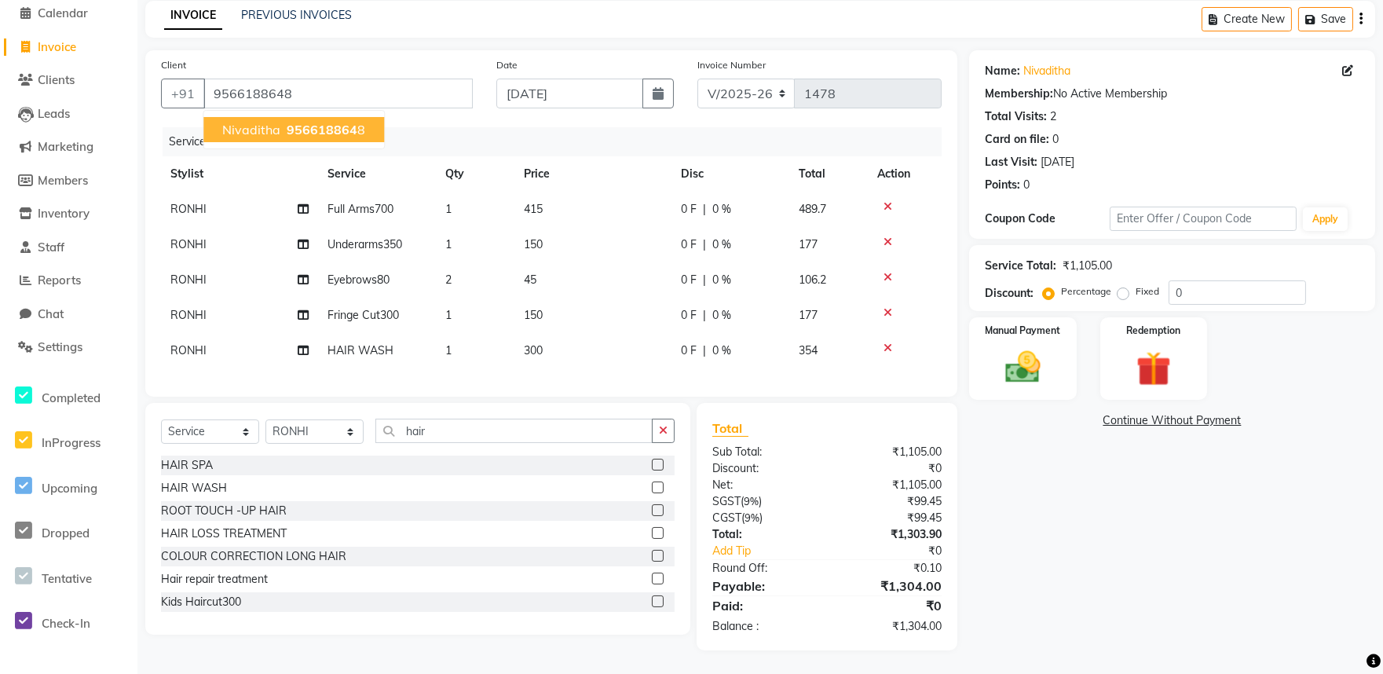
click at [326, 122] on span "956618864" at bounding box center [322, 130] width 71 height 16
click at [1010, 354] on img at bounding box center [1022, 367] width 59 height 42
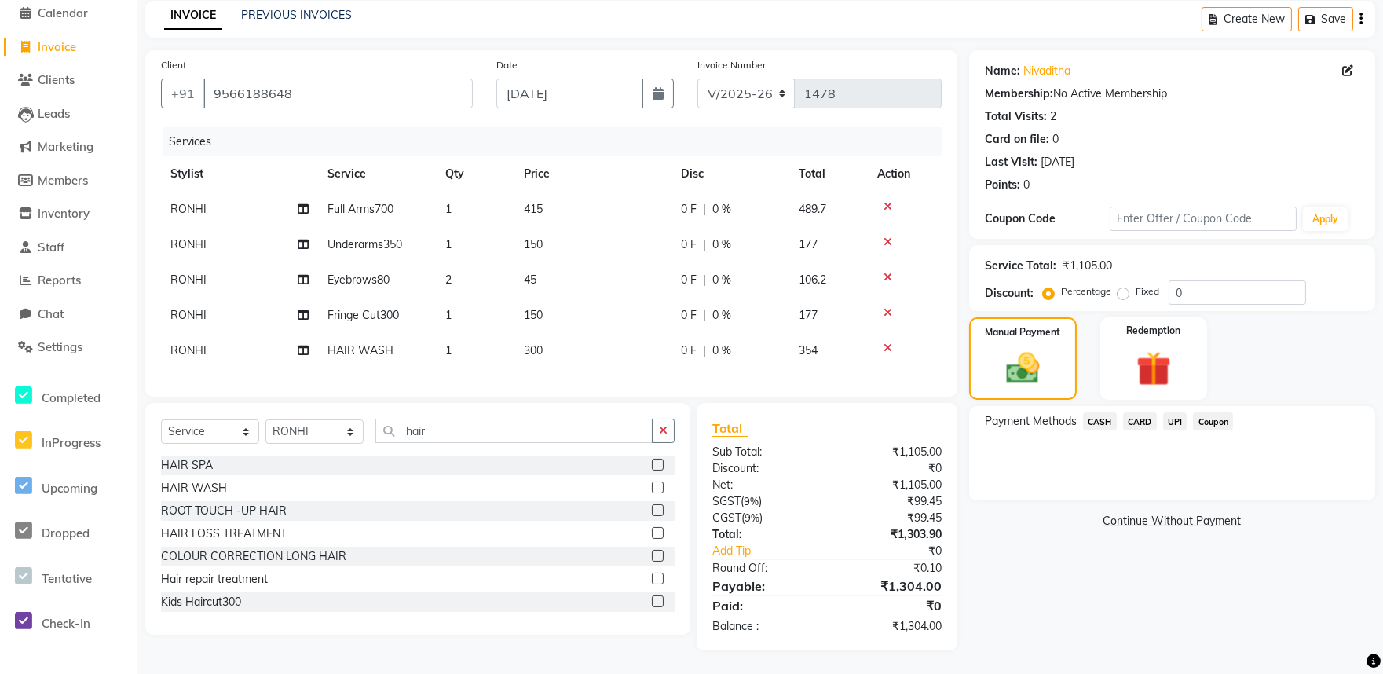
click at [1139, 412] on span "CARD" at bounding box center [1140, 421] width 34 height 18
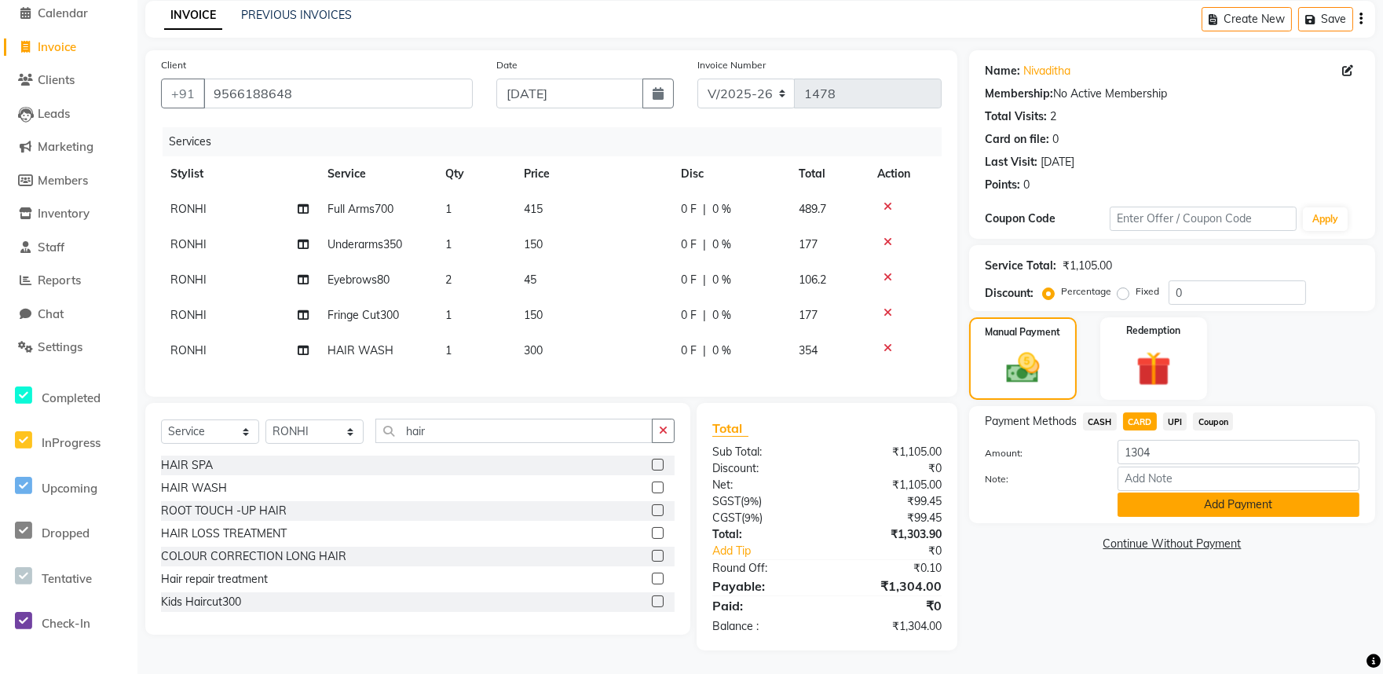
click at [1194, 492] on button "Add Payment" at bounding box center [1238, 504] width 242 height 24
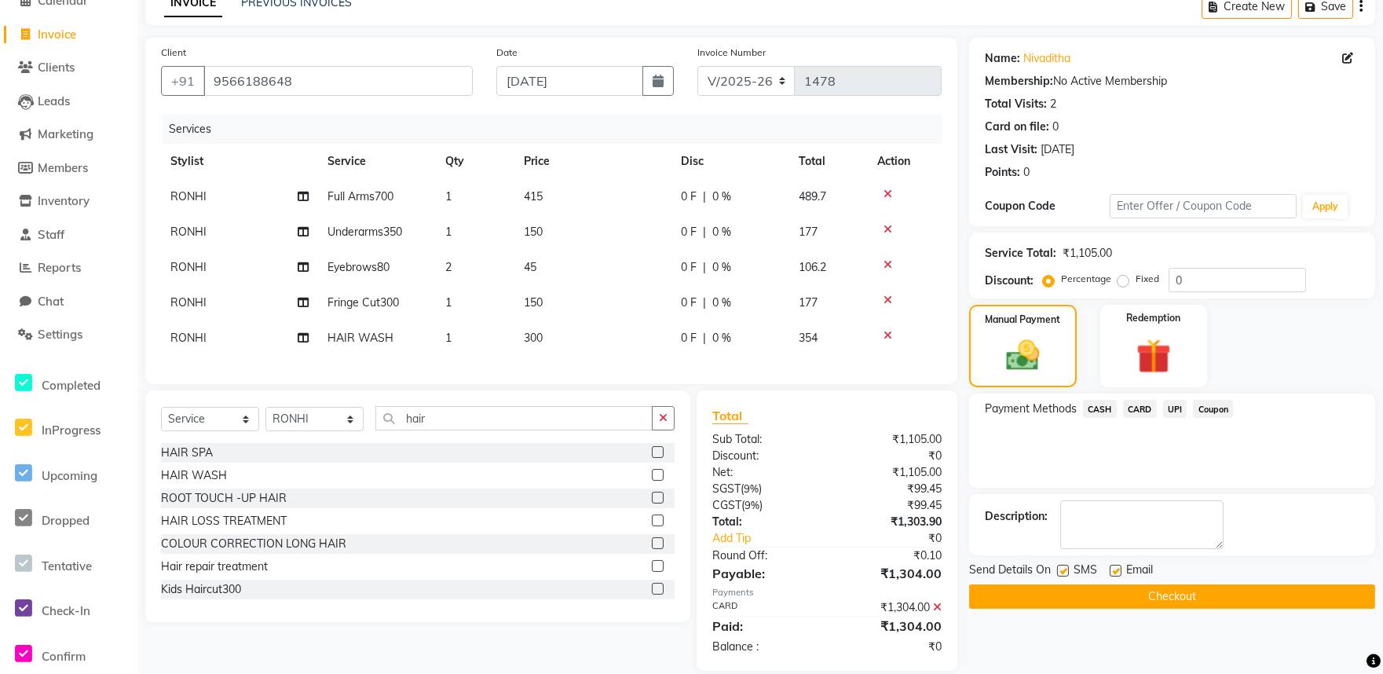
click at [1118, 567] on label at bounding box center [1116, 571] width 12 height 12
click at [1118, 567] on input "checkbox" at bounding box center [1115, 571] width 10 height 10
checkbox input "false"
click at [1143, 581] on span "Email" at bounding box center [1139, 571] width 27 height 20
click at [1143, 587] on button "Checkout" at bounding box center [1172, 596] width 406 height 24
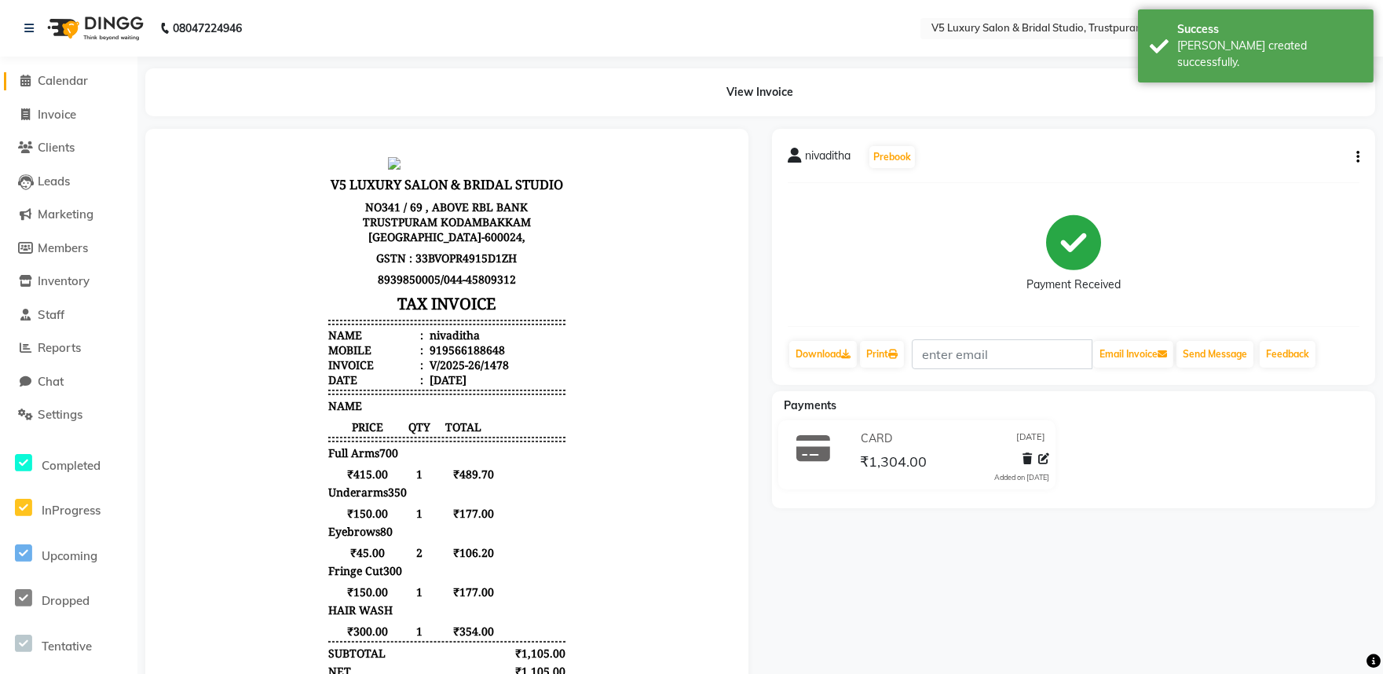
click at [73, 79] on span "Calendar" at bounding box center [63, 80] width 50 height 15
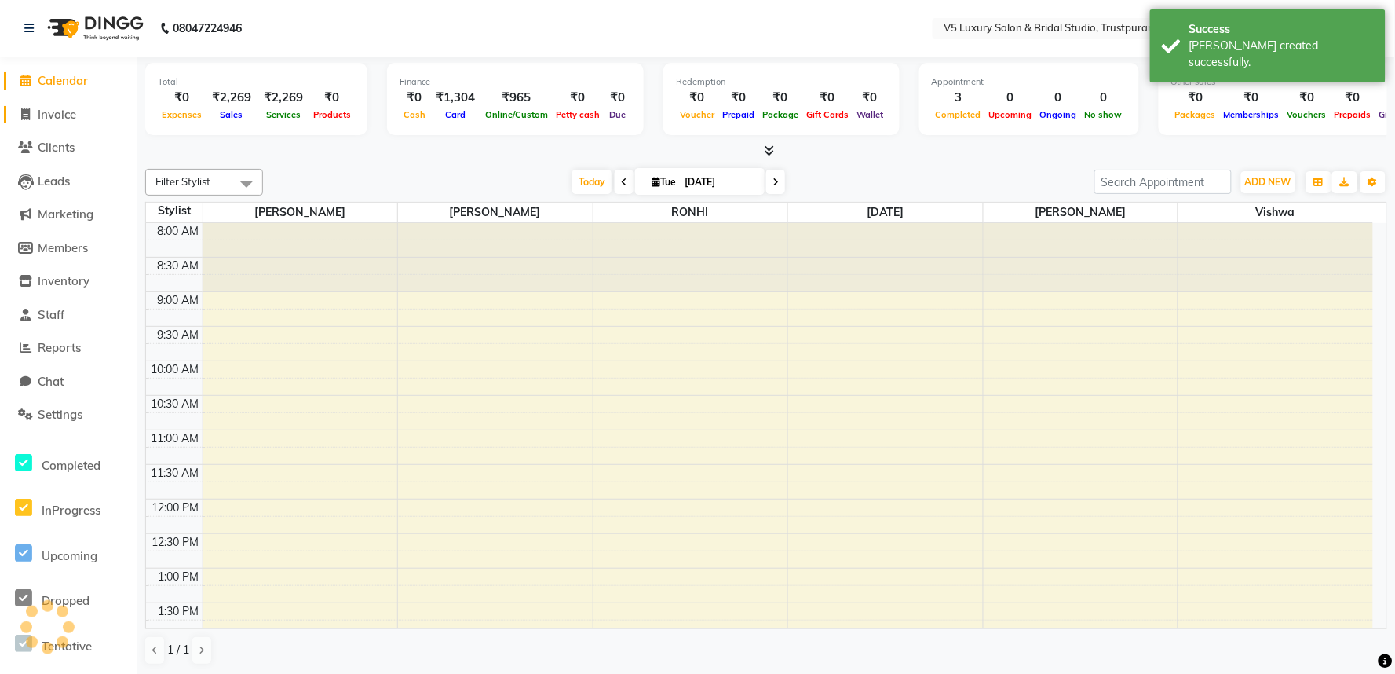
click at [64, 119] on span "Invoice" at bounding box center [57, 114] width 38 height 15
select select "service"
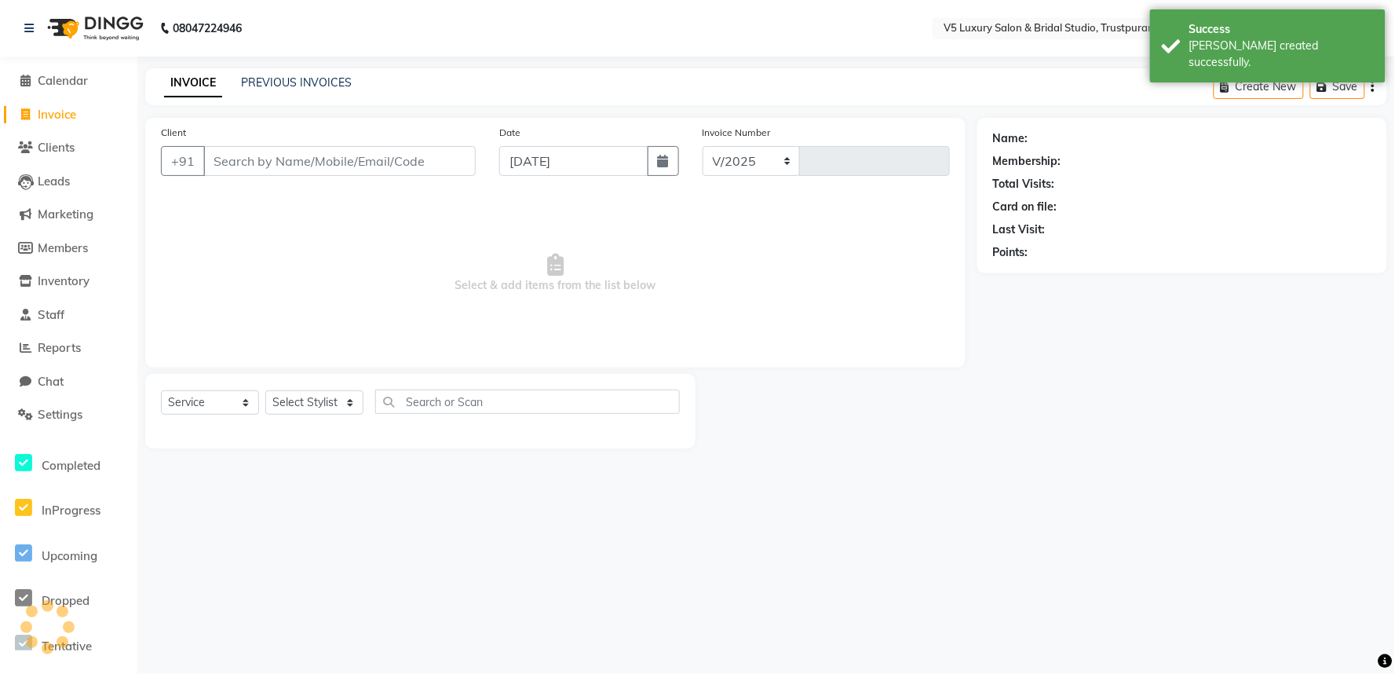
select select "7993"
type input "1479"
click at [317, 163] on input "Client" at bounding box center [339, 161] width 272 height 30
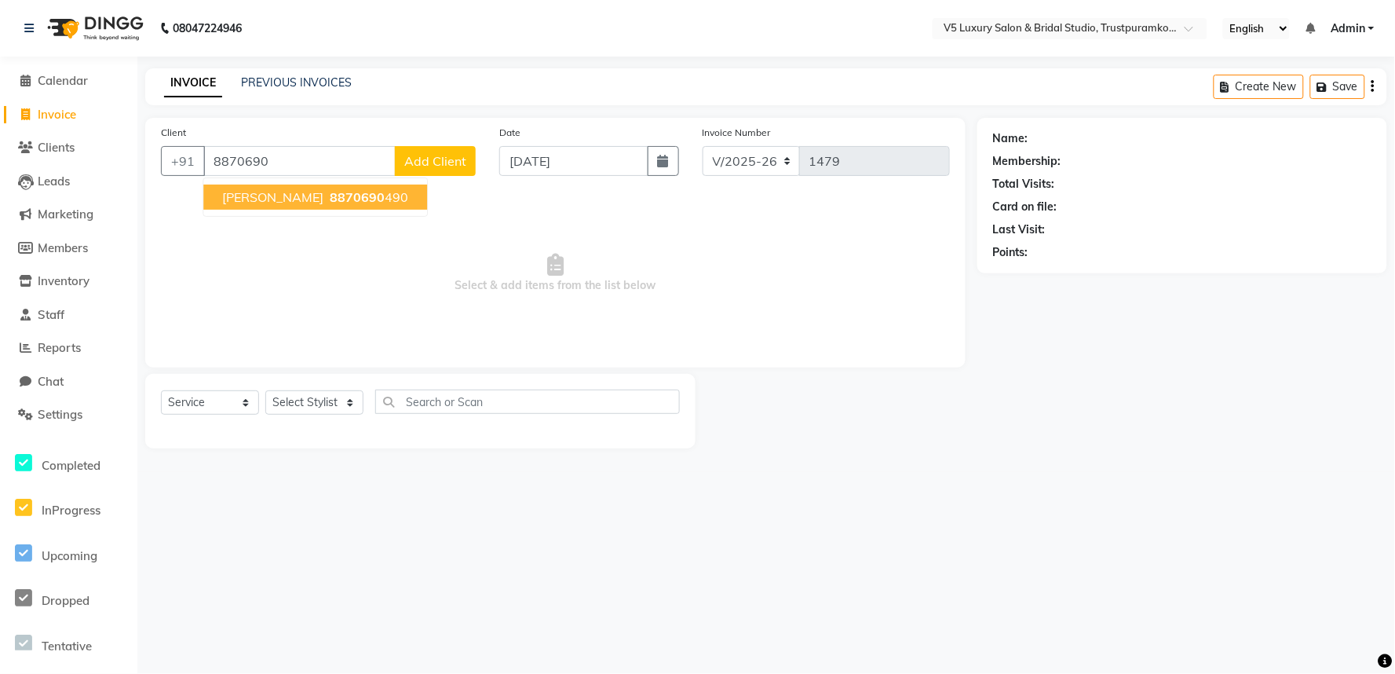
click at [330, 192] on span "8870690" at bounding box center [357, 197] width 55 height 16
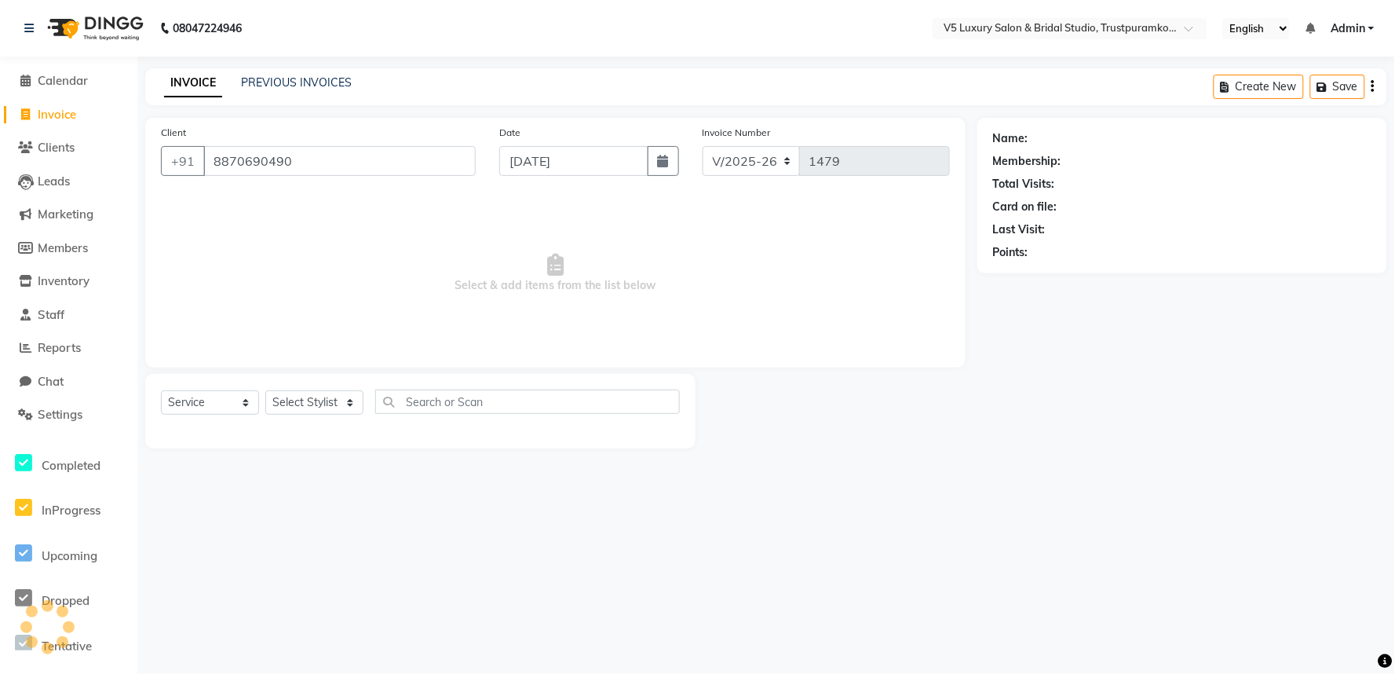
type input "8870690490"
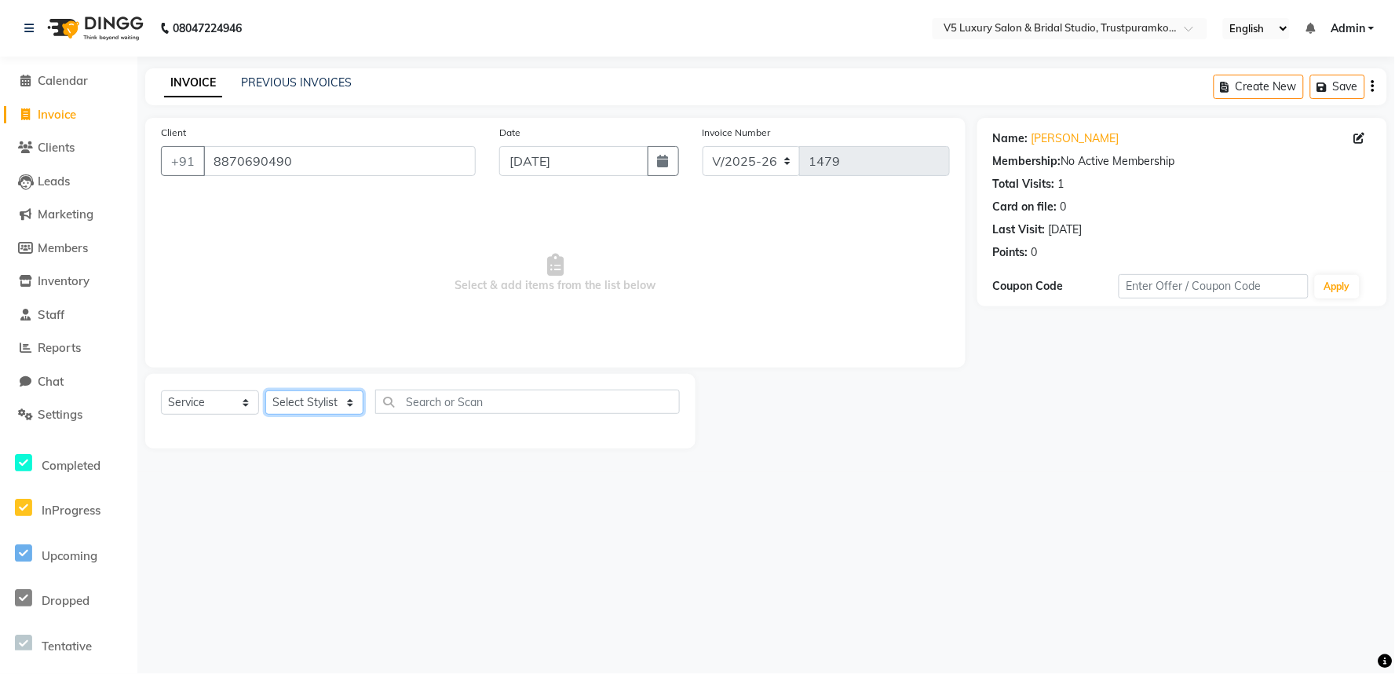
click at [319, 405] on select "Select Stylist [PERSON_NAME] [PERSON_NAME] [DATE] [PERSON_NAME]" at bounding box center [314, 402] width 98 height 24
select select "89769"
click at [265, 391] on select "Select Stylist [PERSON_NAME] [PERSON_NAME] [DATE] [PERSON_NAME]" at bounding box center [314, 402] width 98 height 24
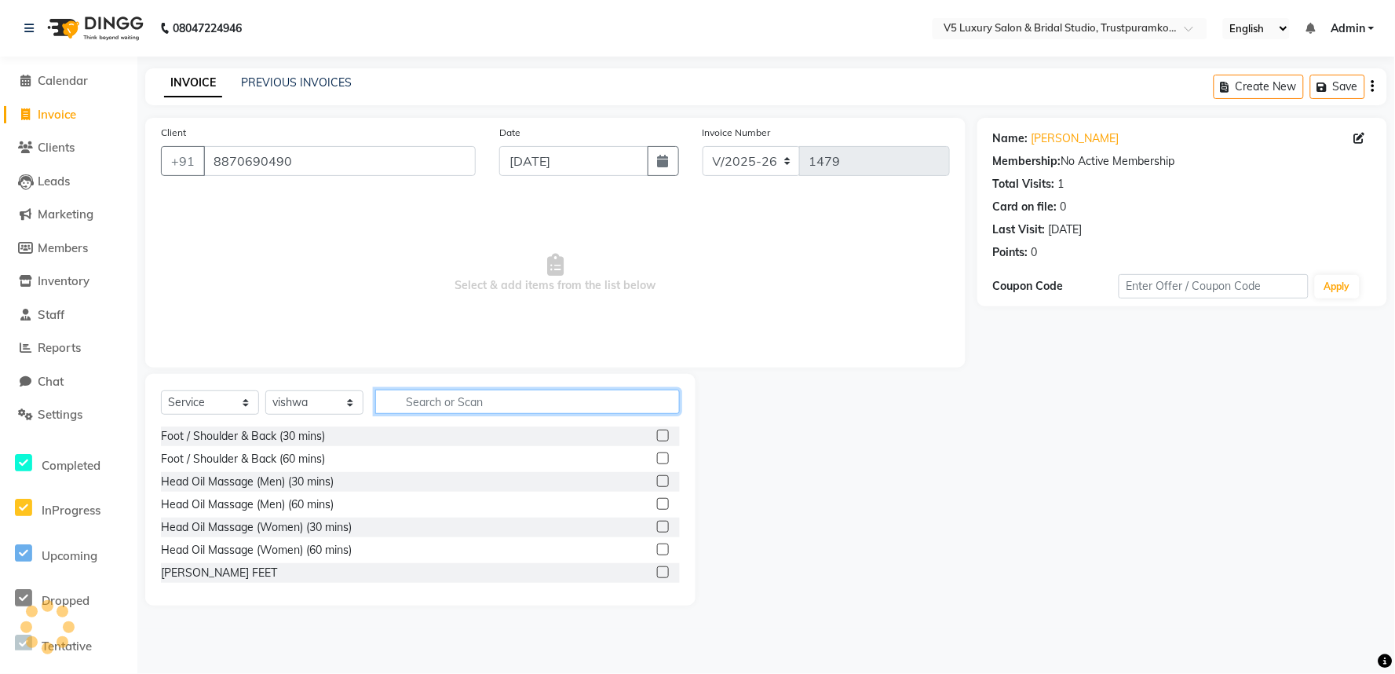
click at [539, 403] on input "text" at bounding box center [527, 401] width 305 height 24
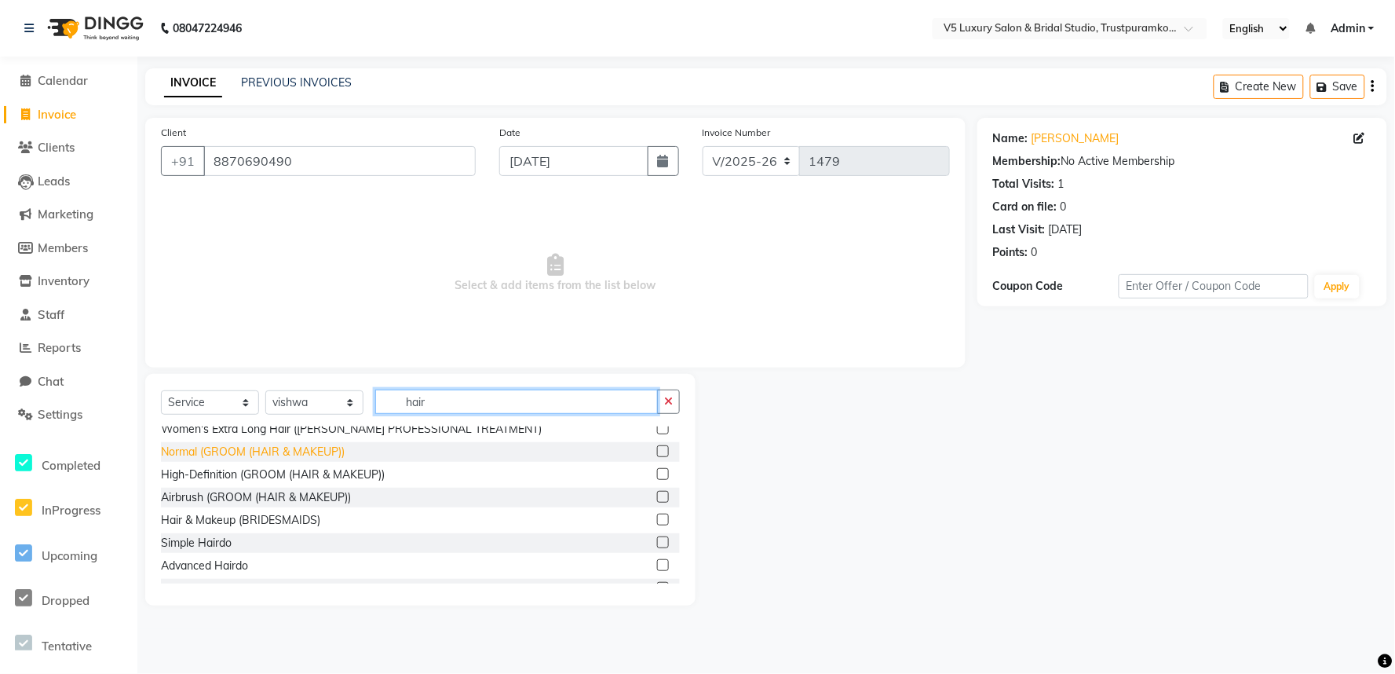
scroll to position [525, 0]
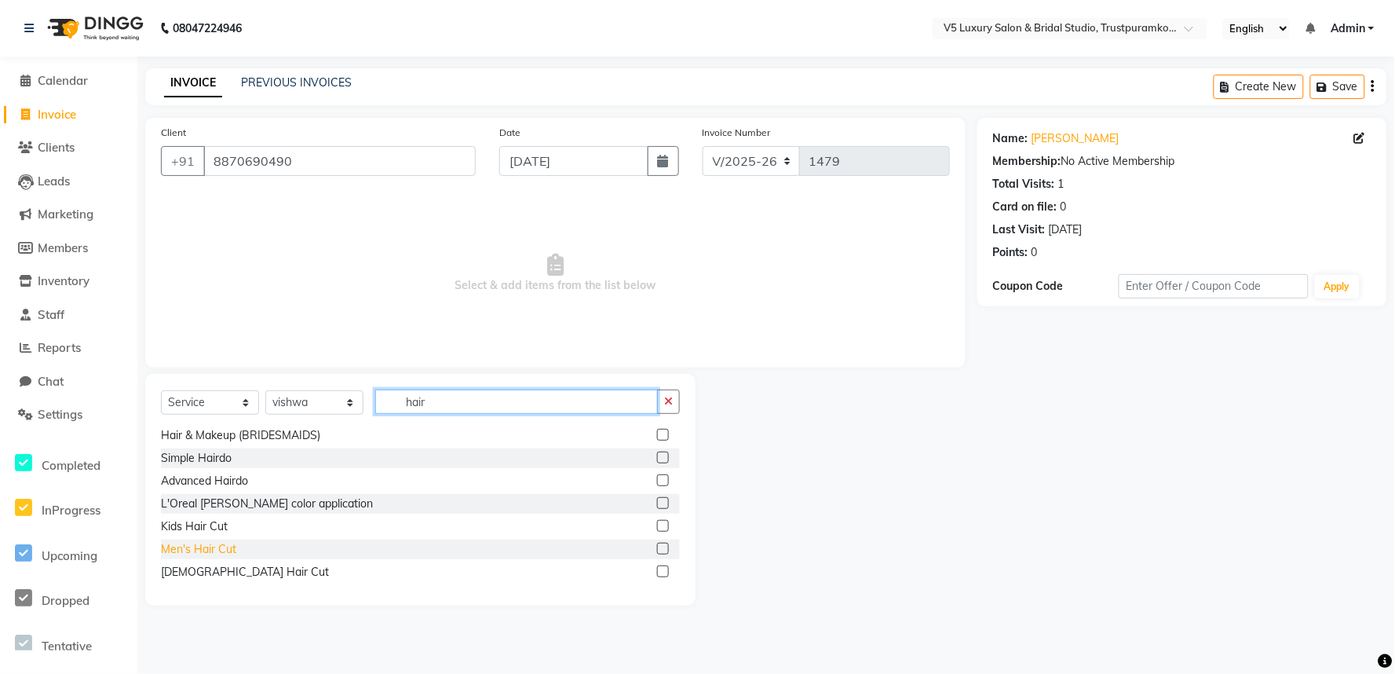
type input "hair"
click at [218, 543] on div "Men's Hair Cut" at bounding box center [198, 549] width 75 height 16
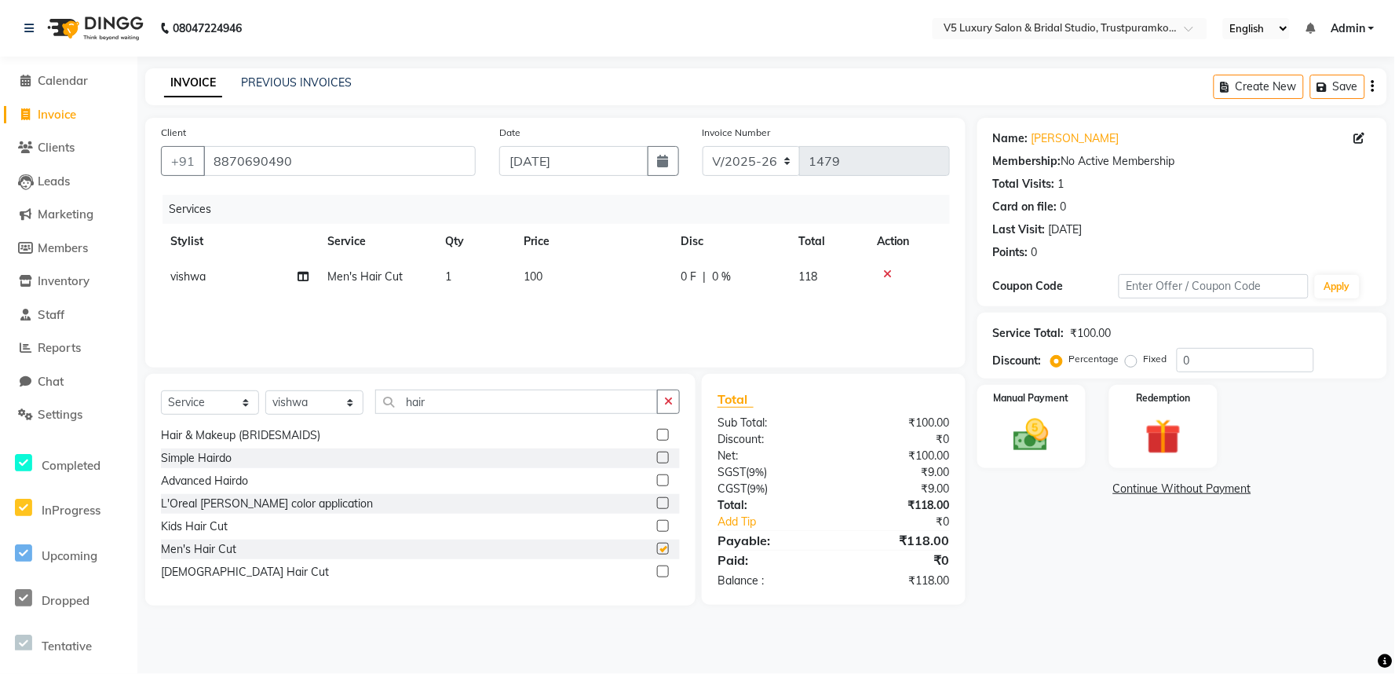
checkbox input "false"
click at [455, 403] on input "hair" at bounding box center [516, 401] width 283 height 24
click at [570, 272] on td "100" at bounding box center [592, 276] width 157 height 35
select select "89769"
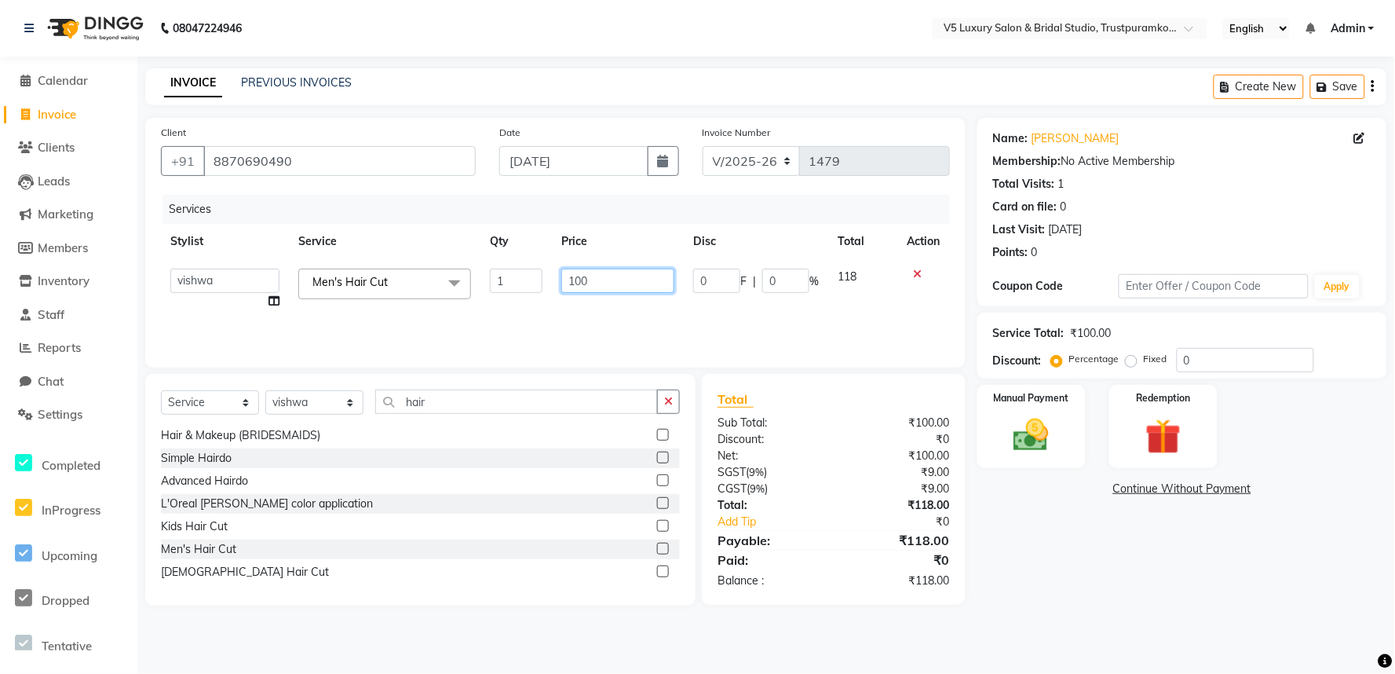
click at [601, 280] on input "100" at bounding box center [617, 281] width 113 height 24
type input "1"
type input "300"
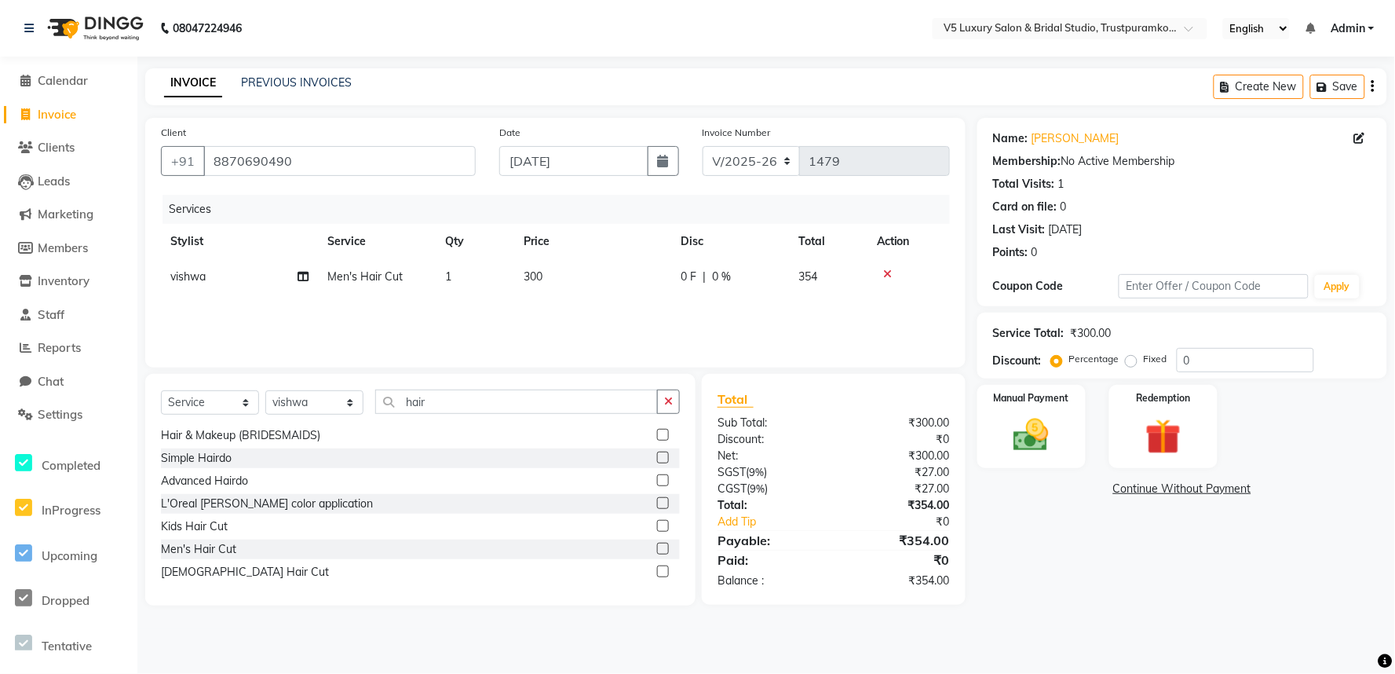
click at [608, 303] on div "Services Stylist Service Qty Price Disc Total Action vishwa Men's Hair Cut 1 30…" at bounding box center [555, 273] width 789 height 157
click at [509, 401] on input "hair" at bounding box center [516, 401] width 283 height 24
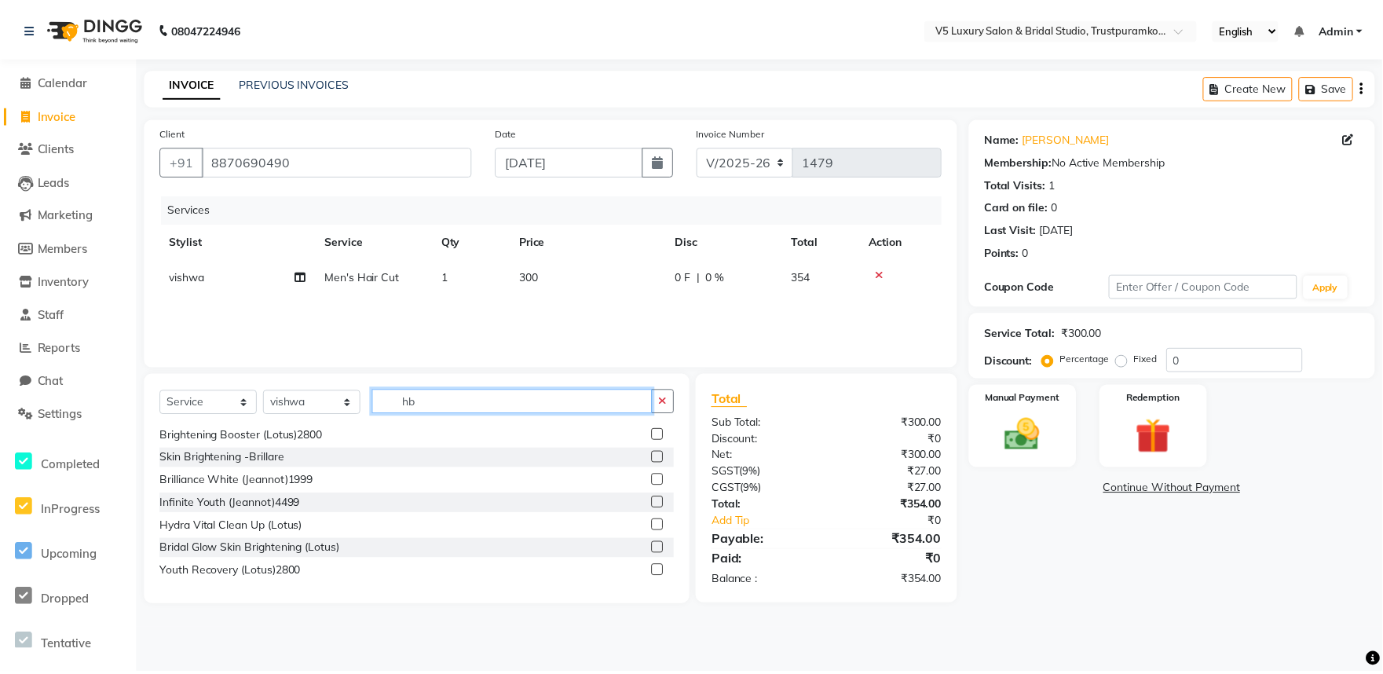
scroll to position [0, 0]
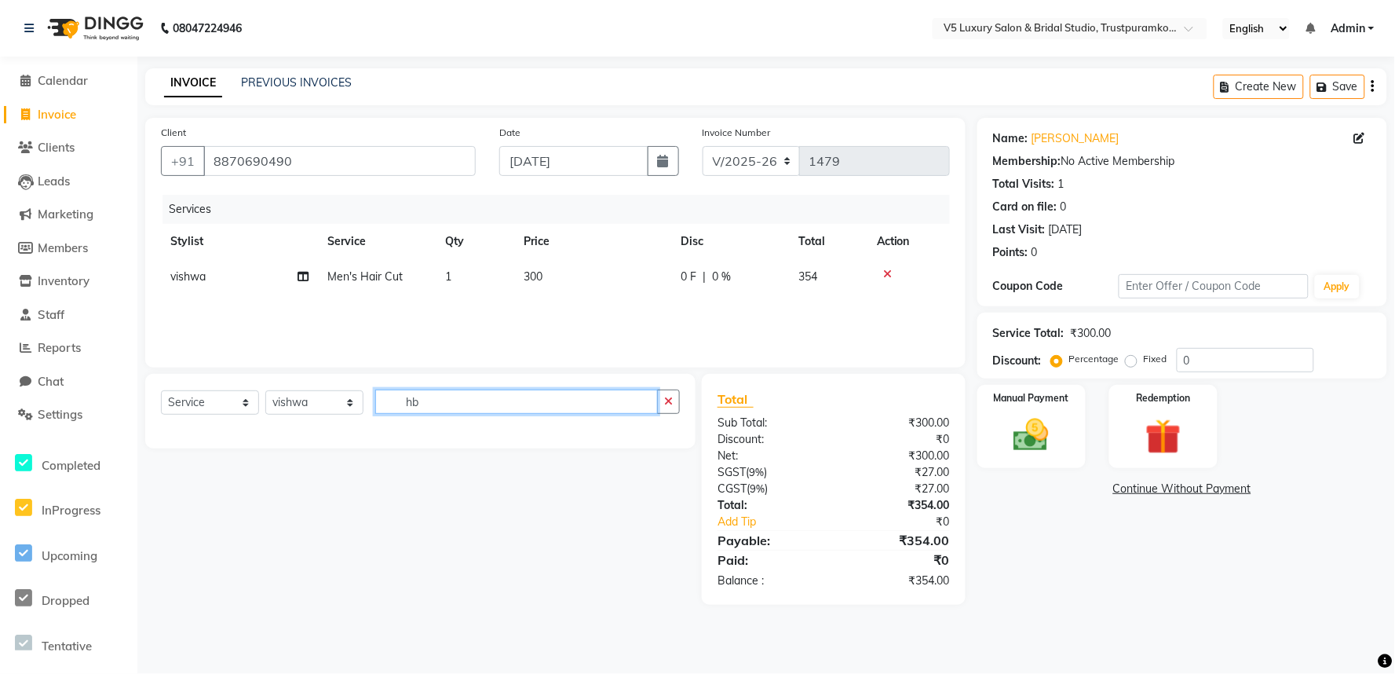
type input "h"
type input "[PERSON_NAME]"
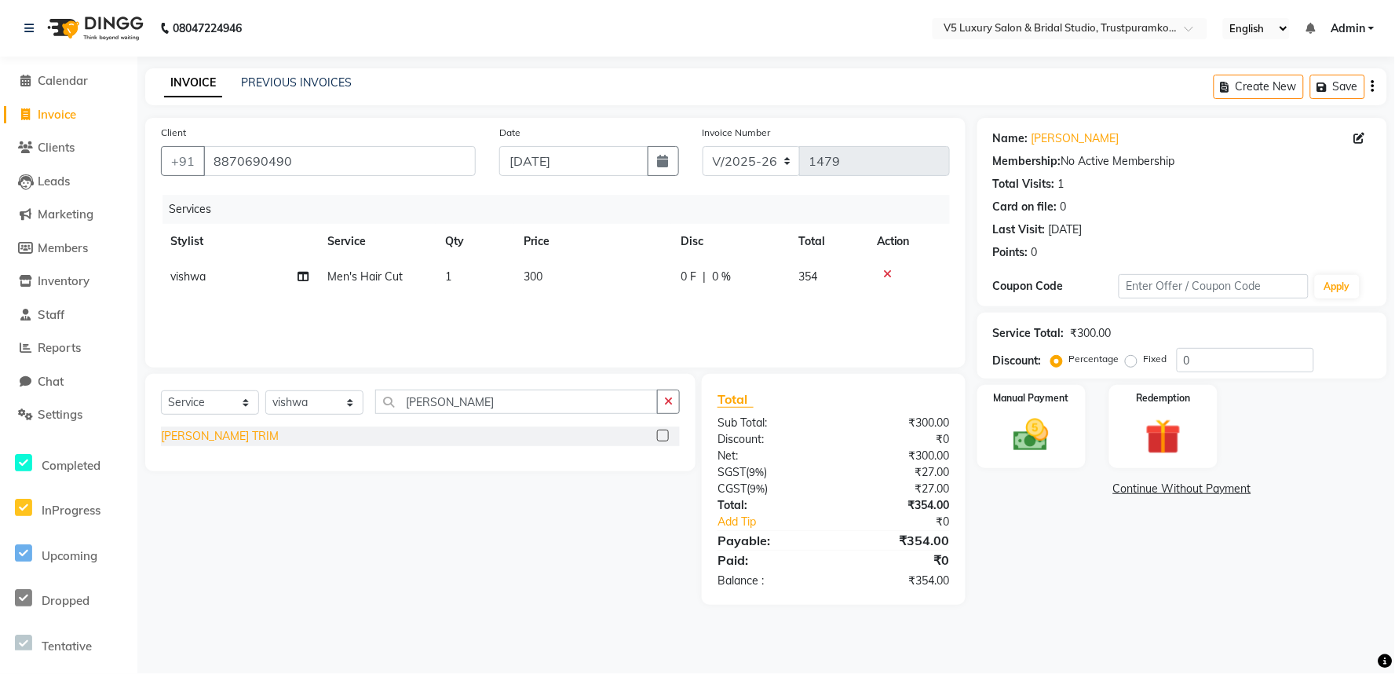
drag, startPoint x: 201, startPoint y: 433, endPoint x: 203, endPoint y: 425, distance: 8.0
click at [202, 433] on div "[PERSON_NAME] TRIM" at bounding box center [220, 436] width 118 height 16
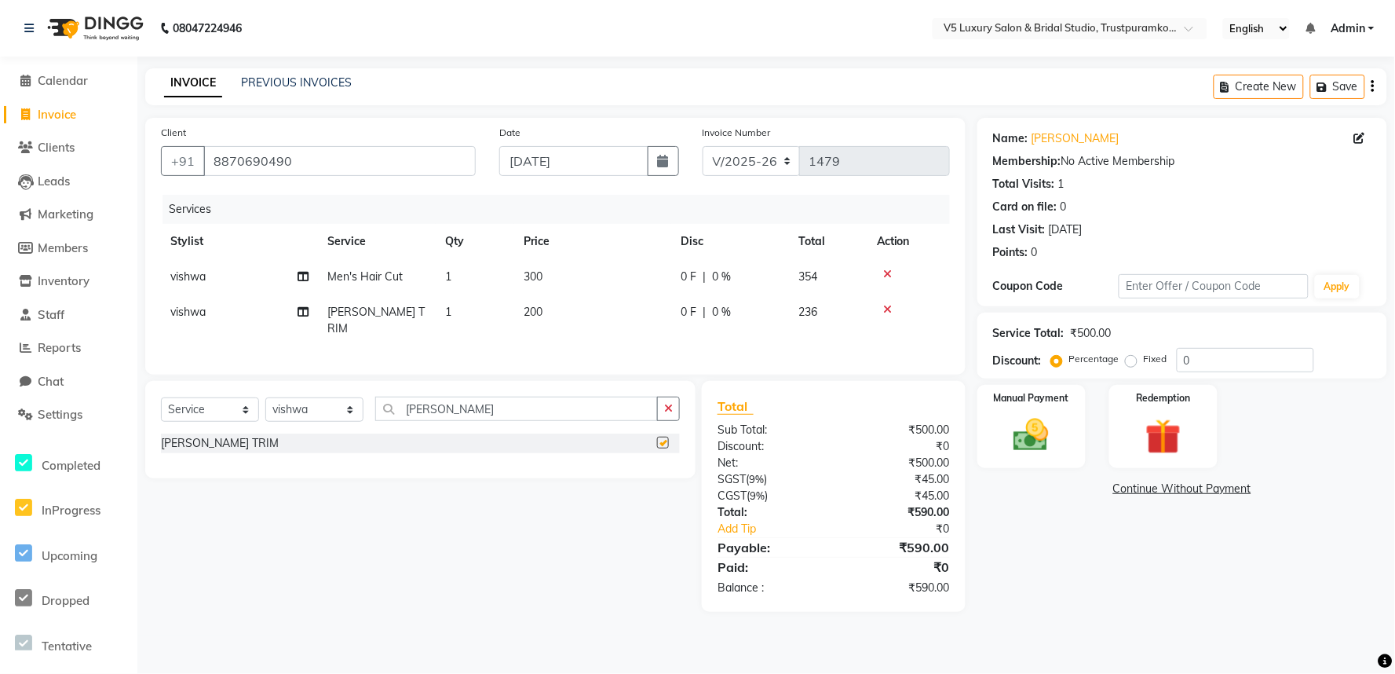
checkbox input "false"
click at [577, 304] on td "200" at bounding box center [592, 320] width 157 height 52
select select "89769"
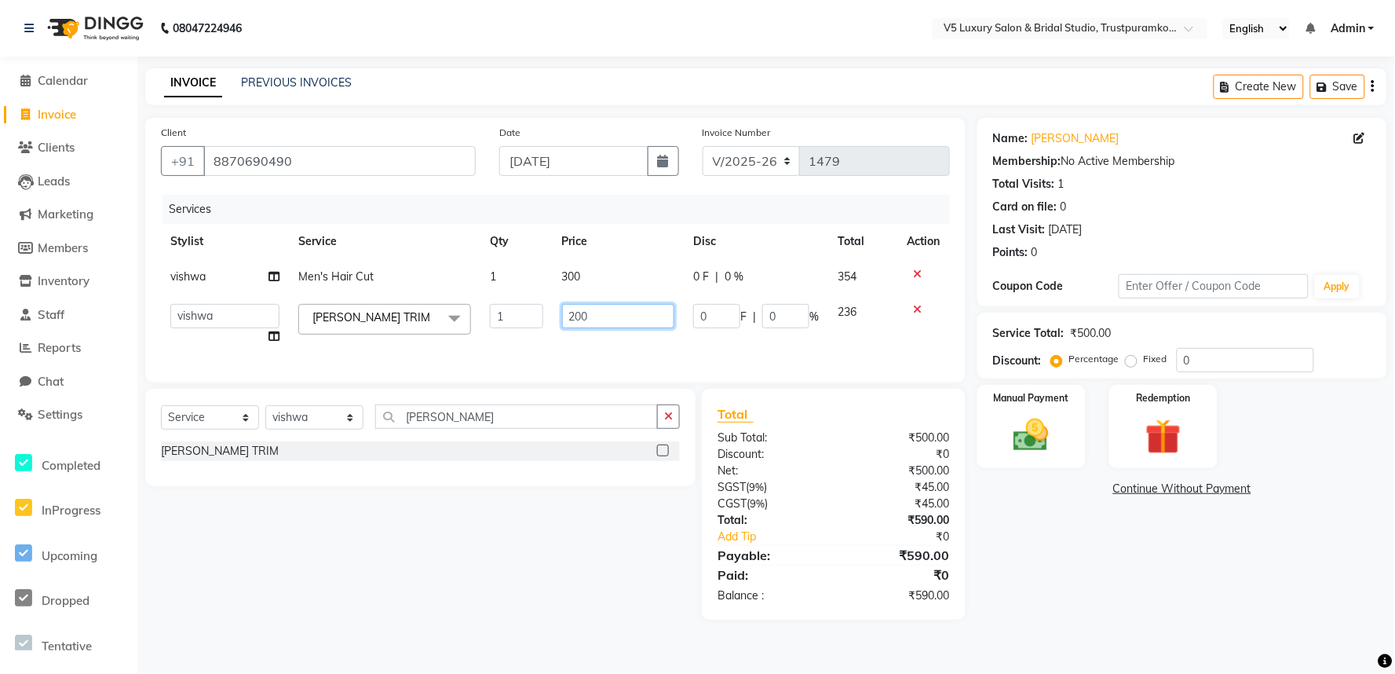
click at [605, 322] on input "200" at bounding box center [618, 316] width 113 height 24
type input "218"
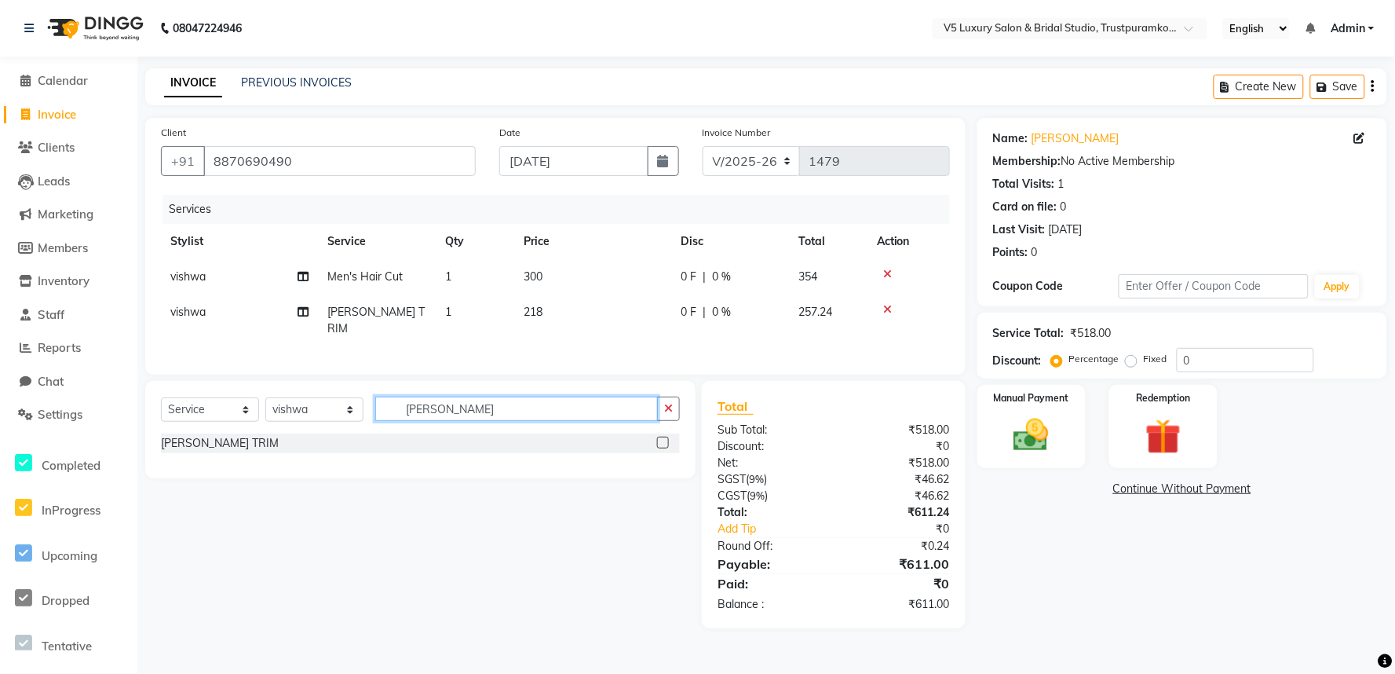
click at [528, 429] on div "Select Service Product Membership Package Voucher Prepaid Gift Card Select Styl…" at bounding box center [420, 415] width 519 height 37
click at [509, 405] on input "[PERSON_NAME]" at bounding box center [516, 409] width 283 height 24
type input "b"
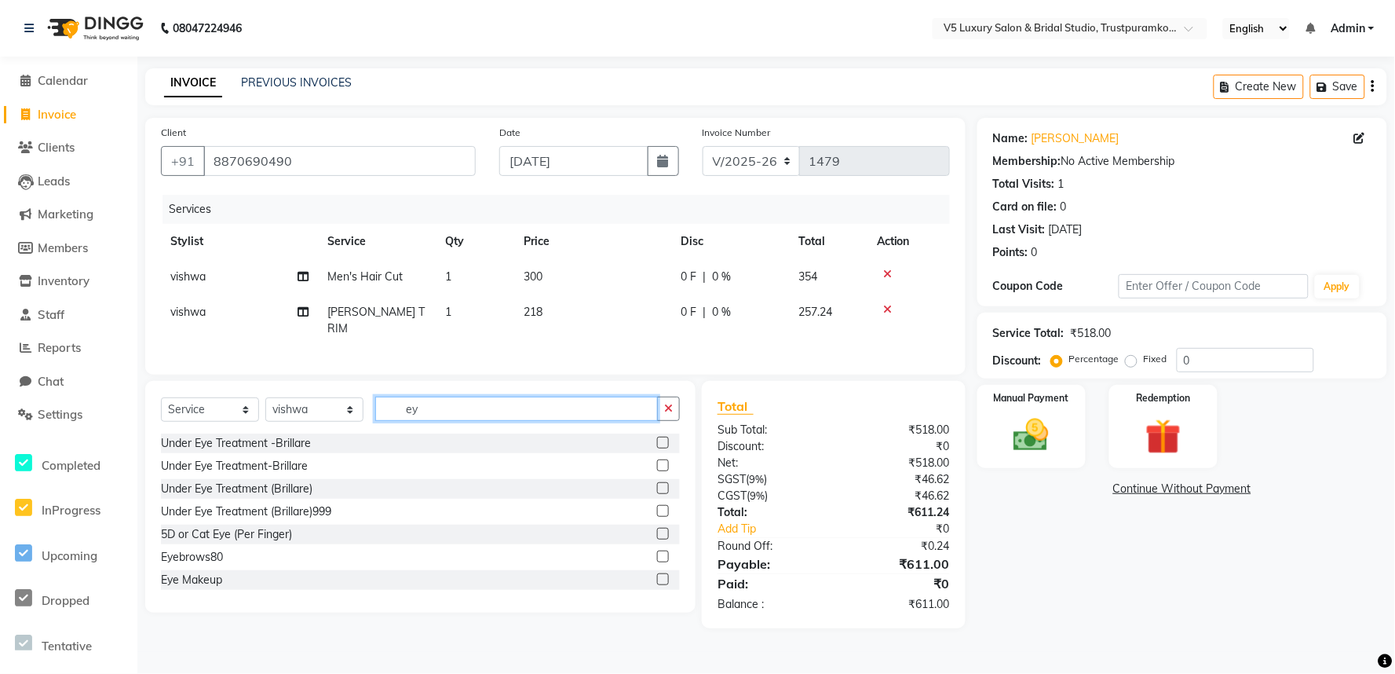
type input "ey"
click at [196, 539] on div "Under Eye Treatment -Brillare Under Eye Treatment-Brillare Under Eye Treatment …" at bounding box center [420, 511] width 519 height 157
click at [207, 550] on div "Eyebrows80" at bounding box center [192, 557] width 62 height 16
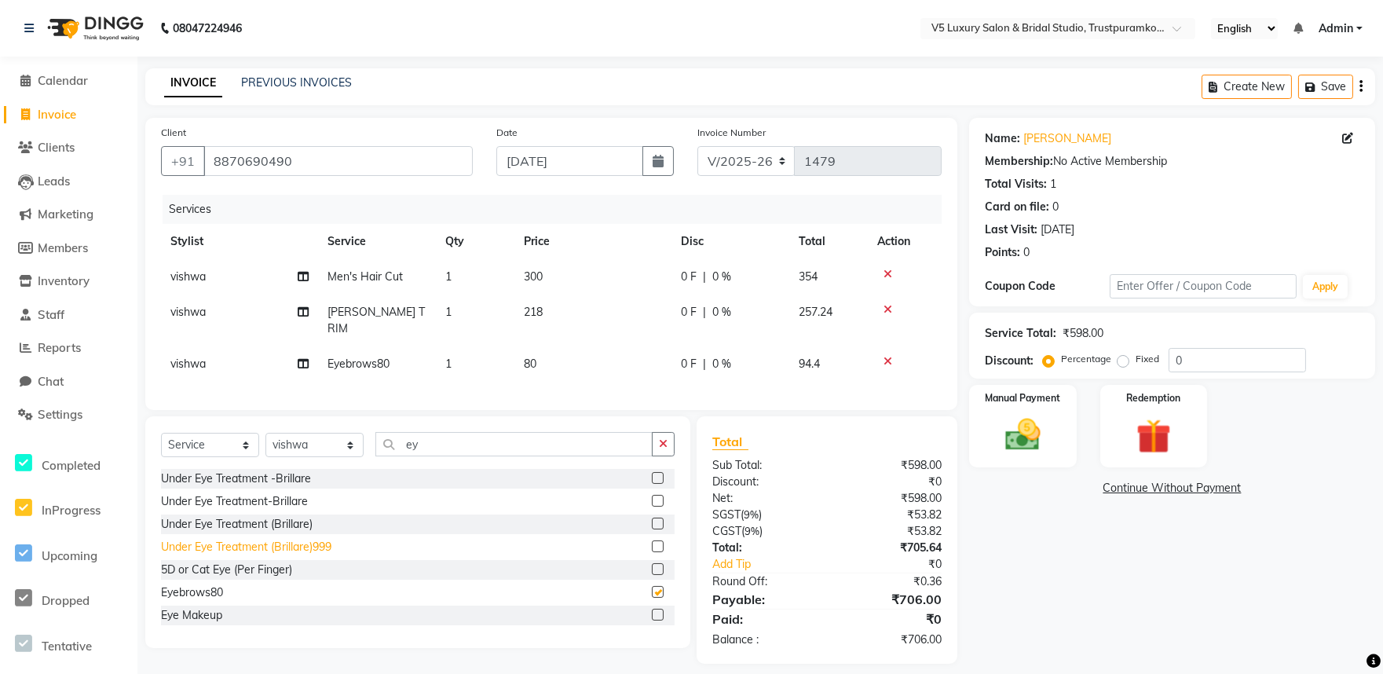
checkbox input "false"
click at [273, 346] on td "vishwa" at bounding box center [239, 363] width 157 height 35
select select "89769"
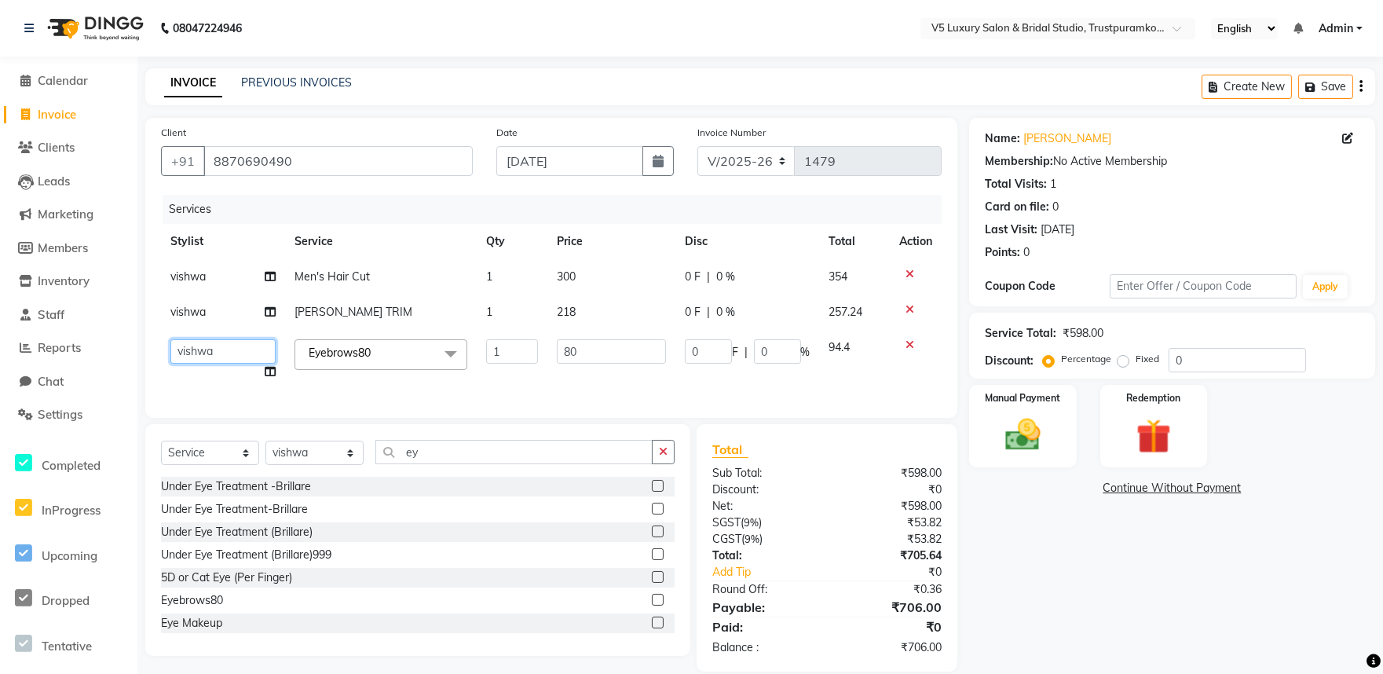
click at [232, 349] on select "[PERSON_NAME] [PERSON_NAME] [DATE] [PERSON_NAME]" at bounding box center [222, 351] width 105 height 24
select select "79377"
click at [490, 477] on div "Select Service Product Membership Package Voucher Prepaid Gift Card Select Styl…" at bounding box center [418, 458] width 514 height 37
click at [689, 382] on td "0 F | 0 %" at bounding box center [747, 360] width 144 height 60
click at [1031, 435] on img at bounding box center [1022, 435] width 59 height 42
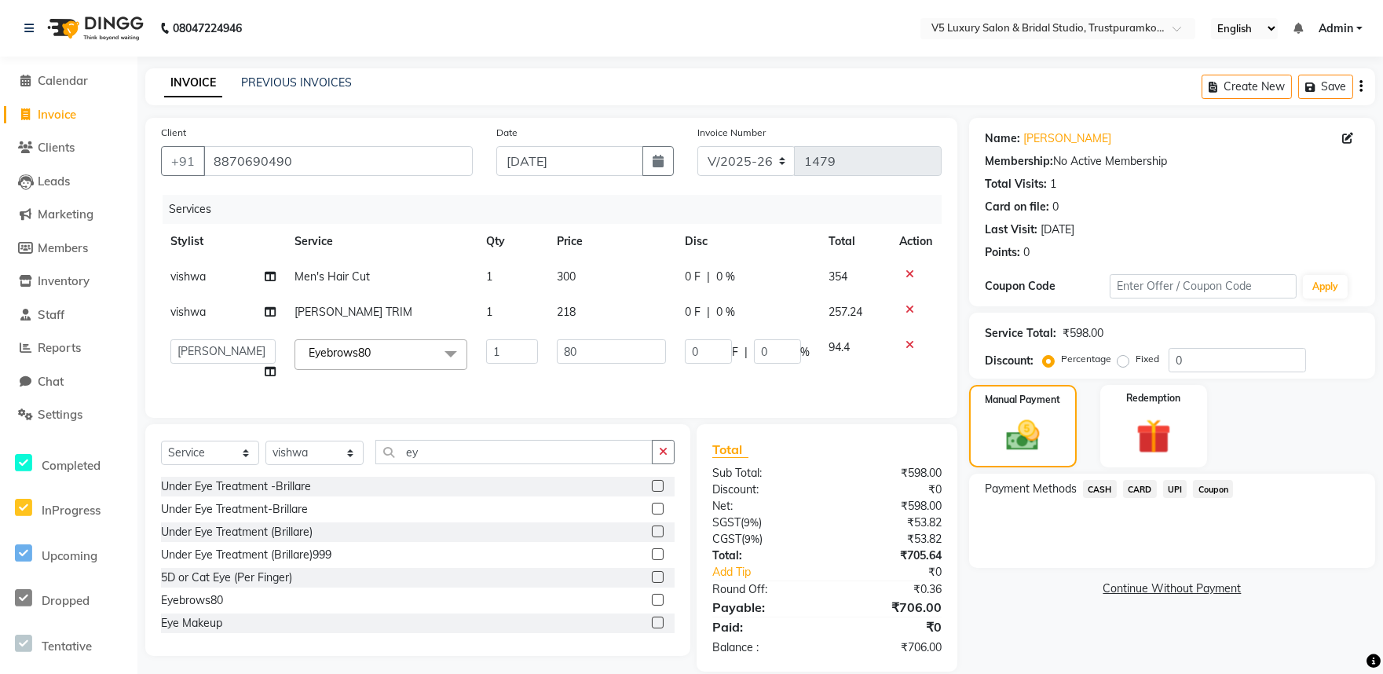
scroll to position [34, 0]
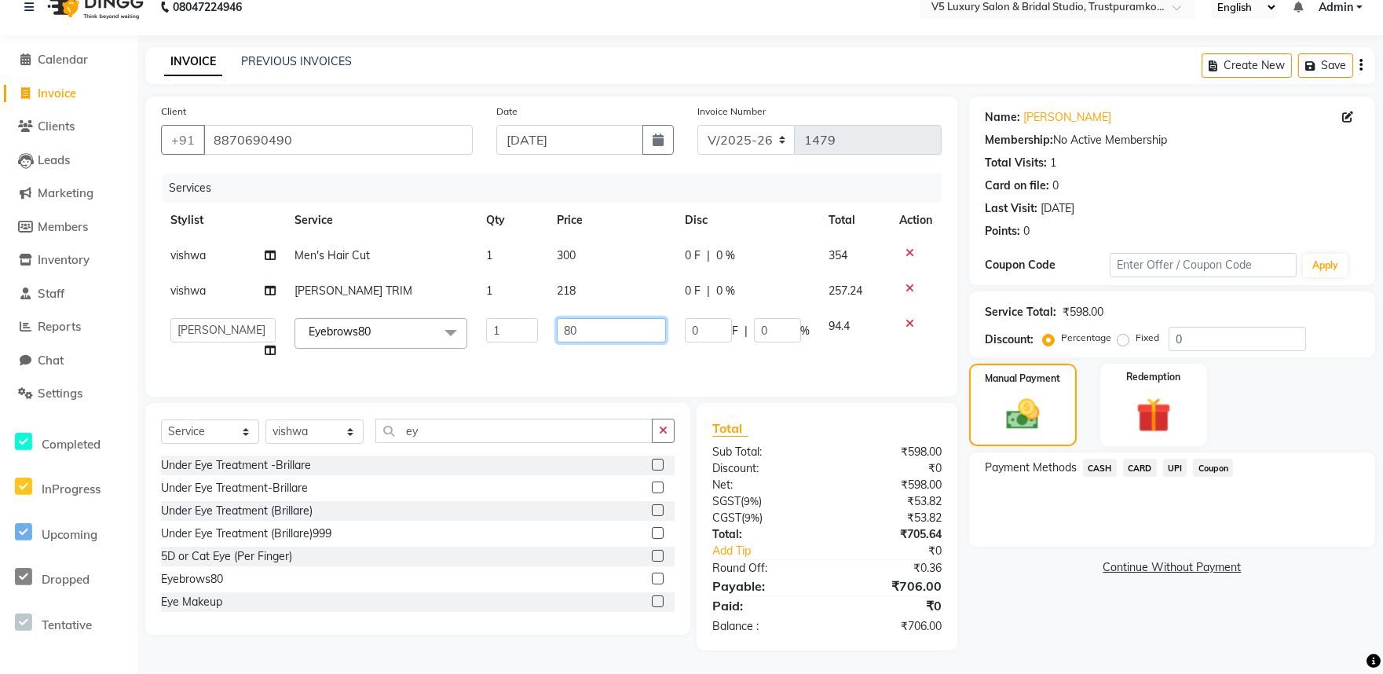
click at [630, 320] on input "80" at bounding box center [611, 330] width 109 height 24
type input "8"
type input "45"
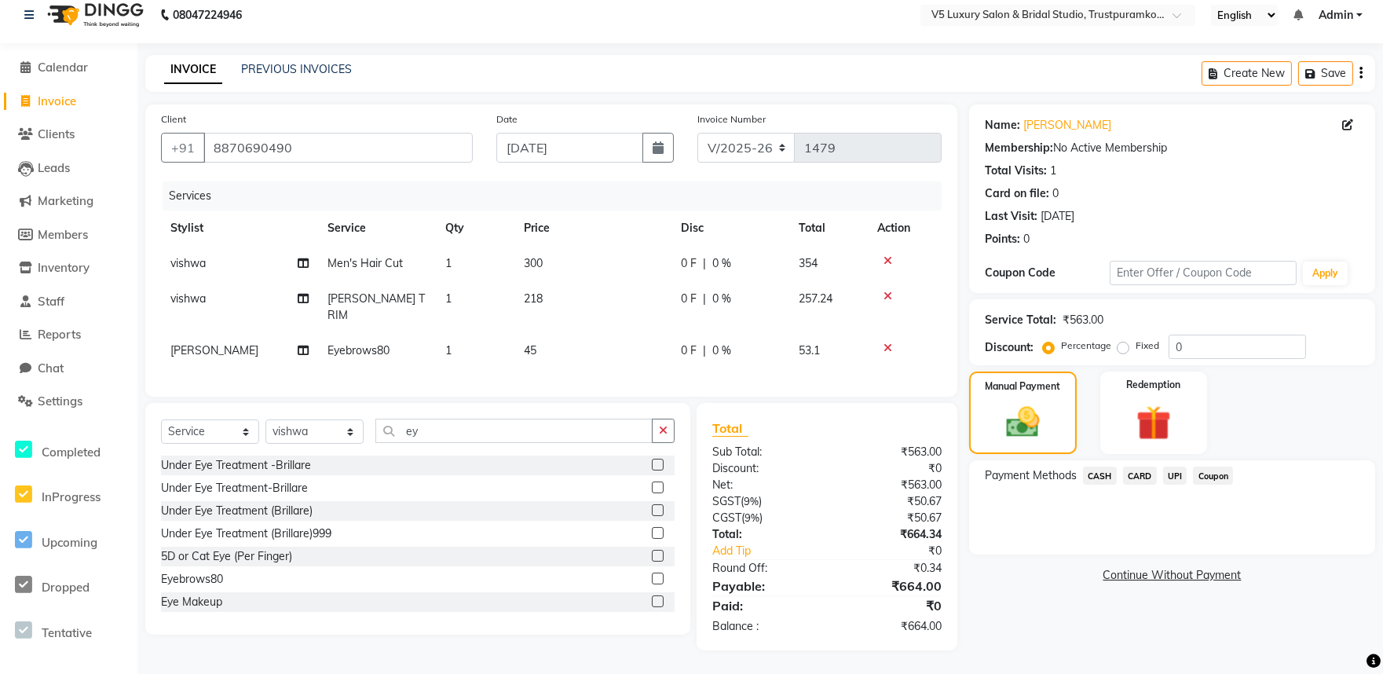
scroll to position [9, 0]
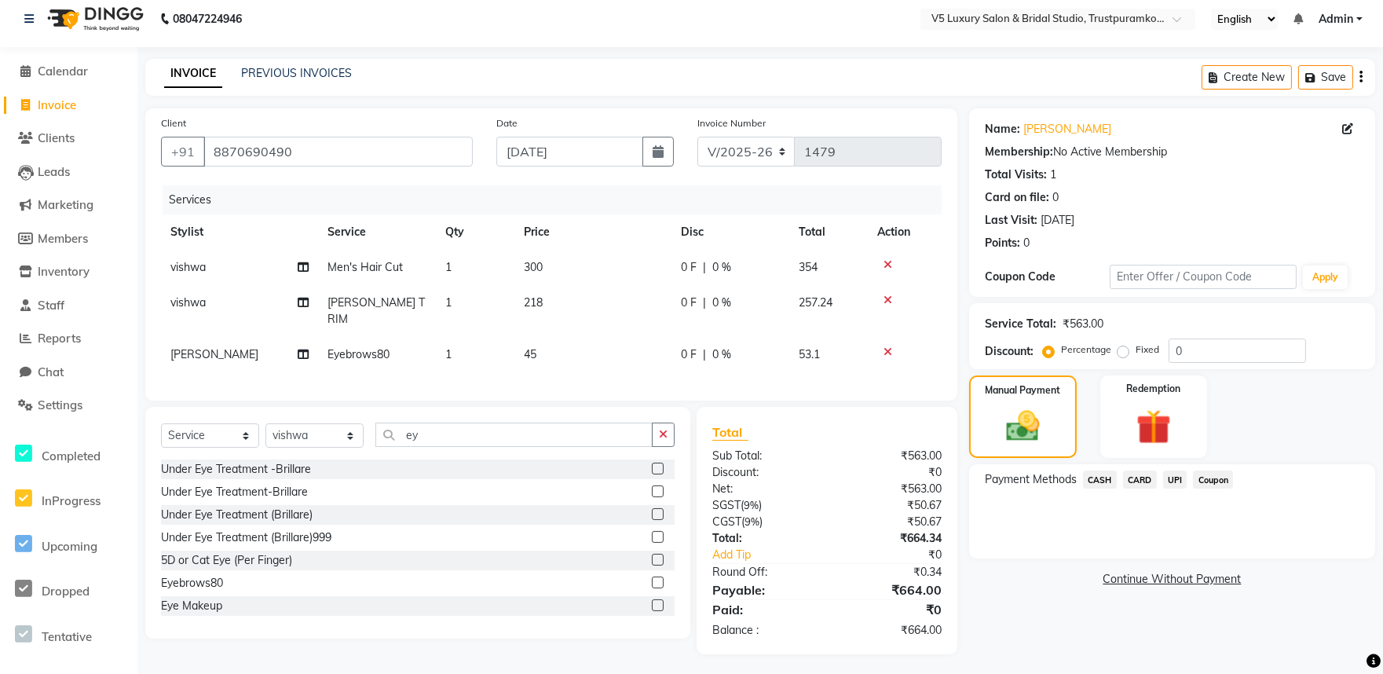
click at [606, 356] on div "Services Stylist Service Qty Price Disc Total Action vishwa Men's Hair Cut 1 30…" at bounding box center [551, 284] width 781 height 199
click at [1142, 477] on span "CARD" at bounding box center [1140, 479] width 34 height 18
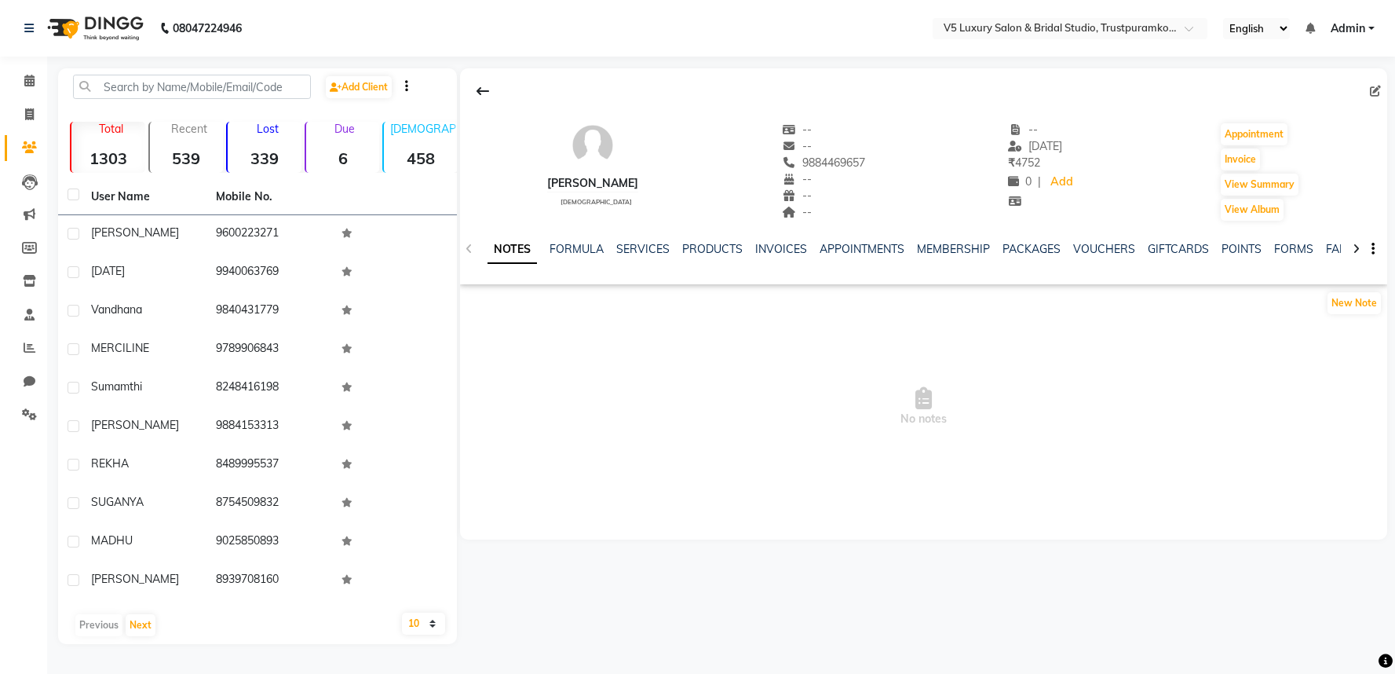
click at [1258, 182] on button "View Summary" at bounding box center [1260, 185] width 78 height 22
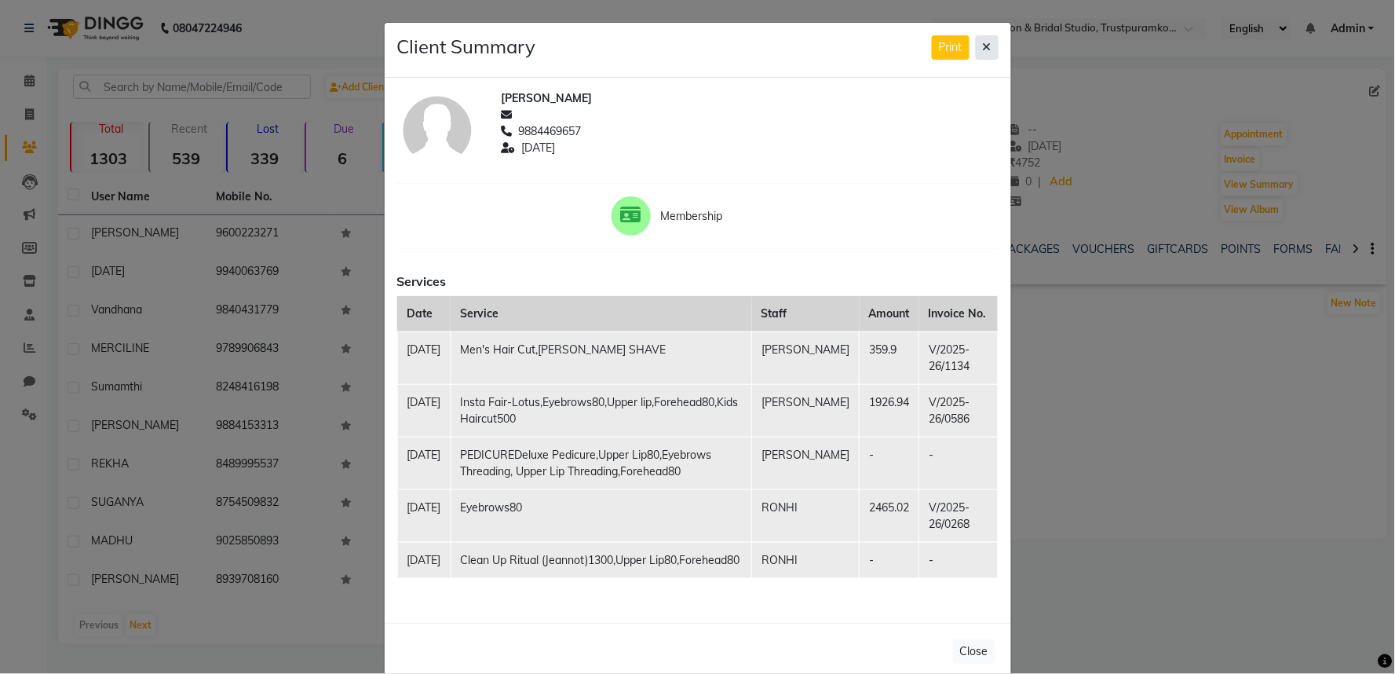
click at [979, 41] on button at bounding box center [987, 47] width 23 height 24
